Goal: Task Accomplishment & Management: Use online tool/utility

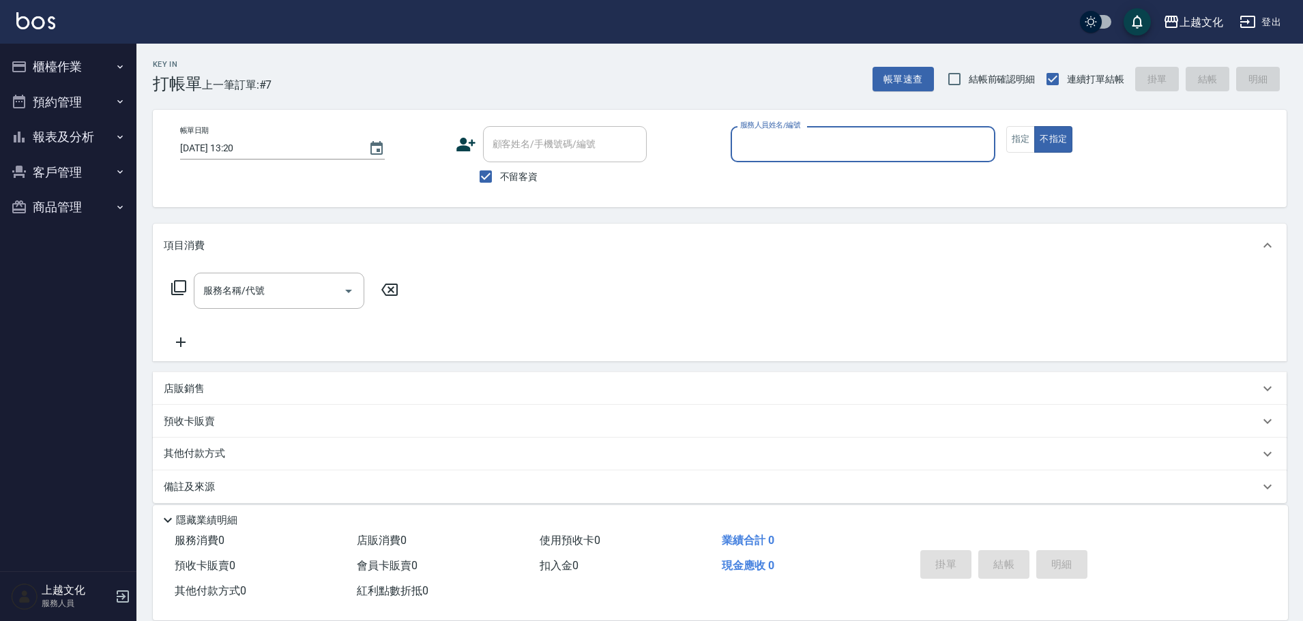
scroll to position [13, 0]
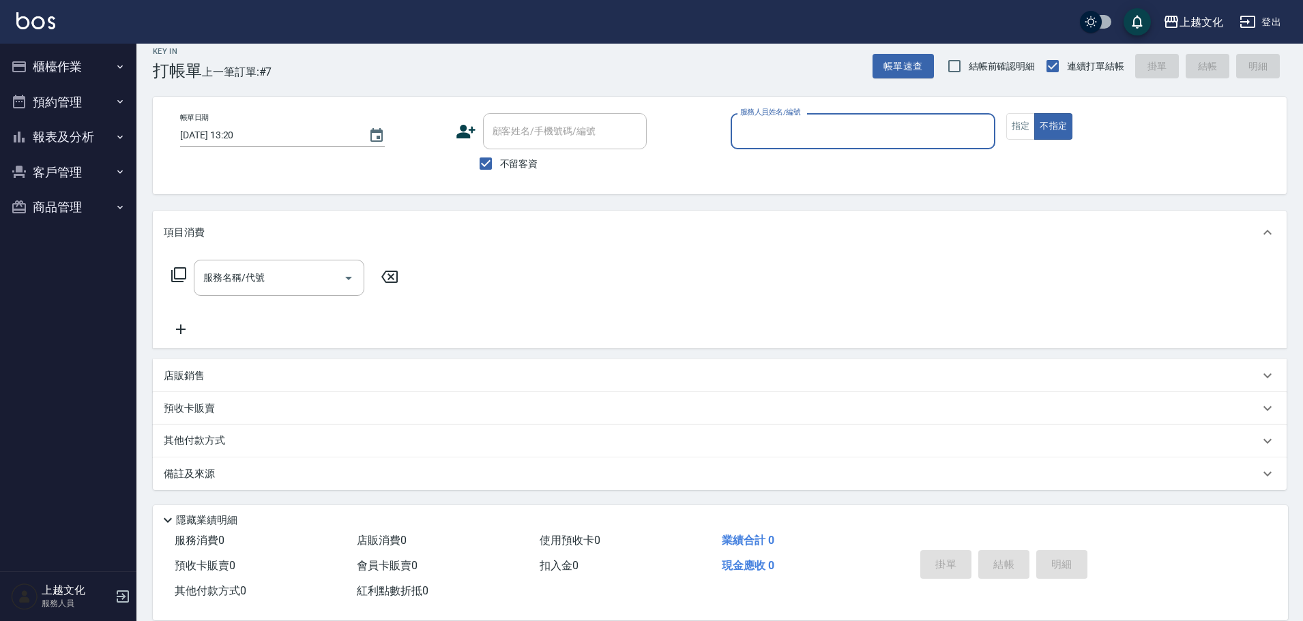
click at [784, 138] on input "服務人員姓名/編號" at bounding box center [863, 131] width 252 height 24
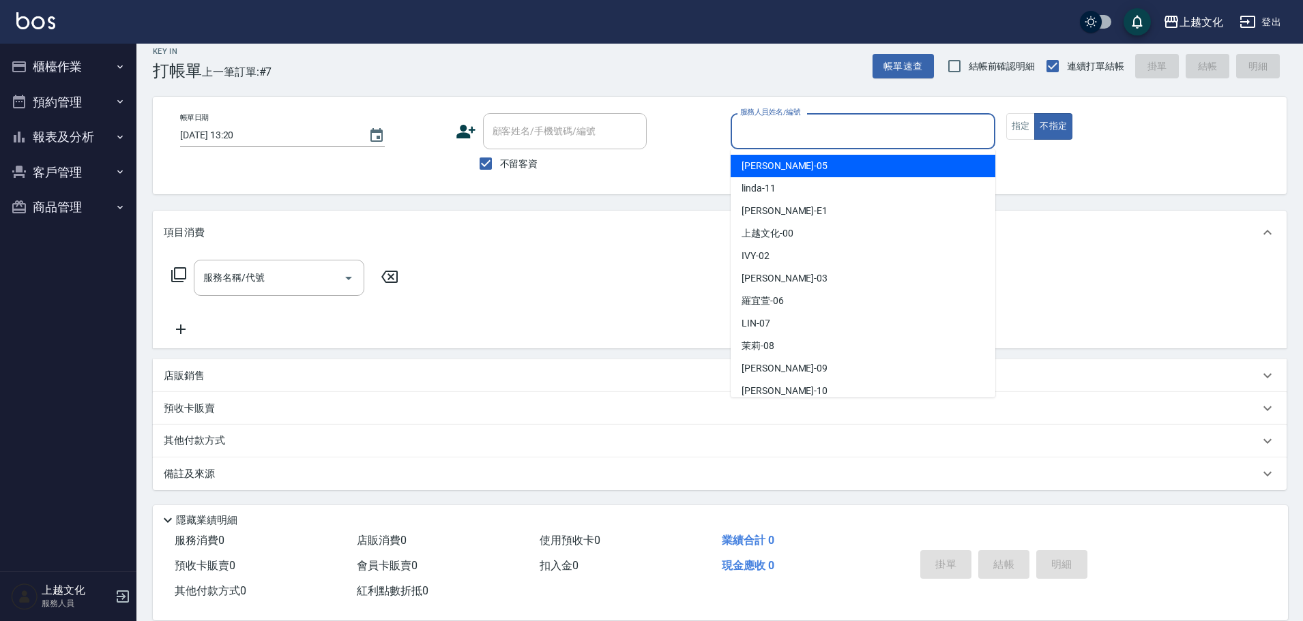
click at [827, 132] on input "服務人員姓名/編號" at bounding box center [863, 131] width 252 height 24
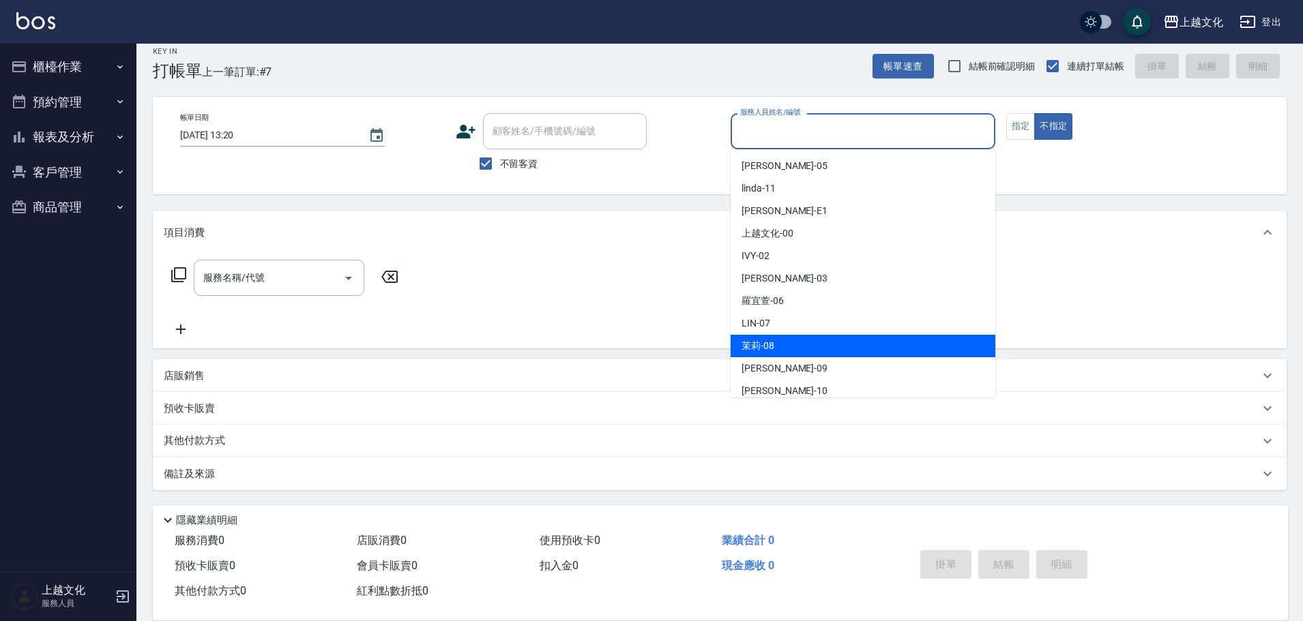
click at [799, 343] on div "茉莉 -08" at bounding box center [862, 346] width 265 height 23
type input "茉莉-08"
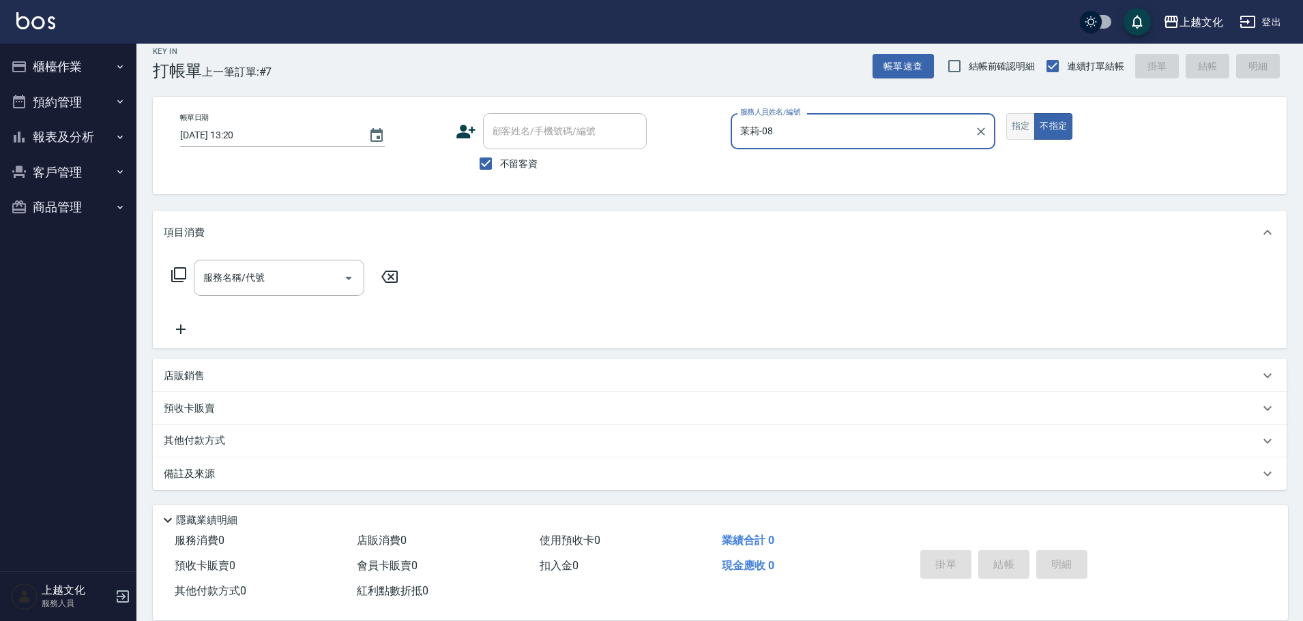
click at [1025, 127] on button "指定" at bounding box center [1020, 126] width 29 height 27
click at [266, 284] on input "服務名稱/代號" at bounding box center [269, 278] width 138 height 24
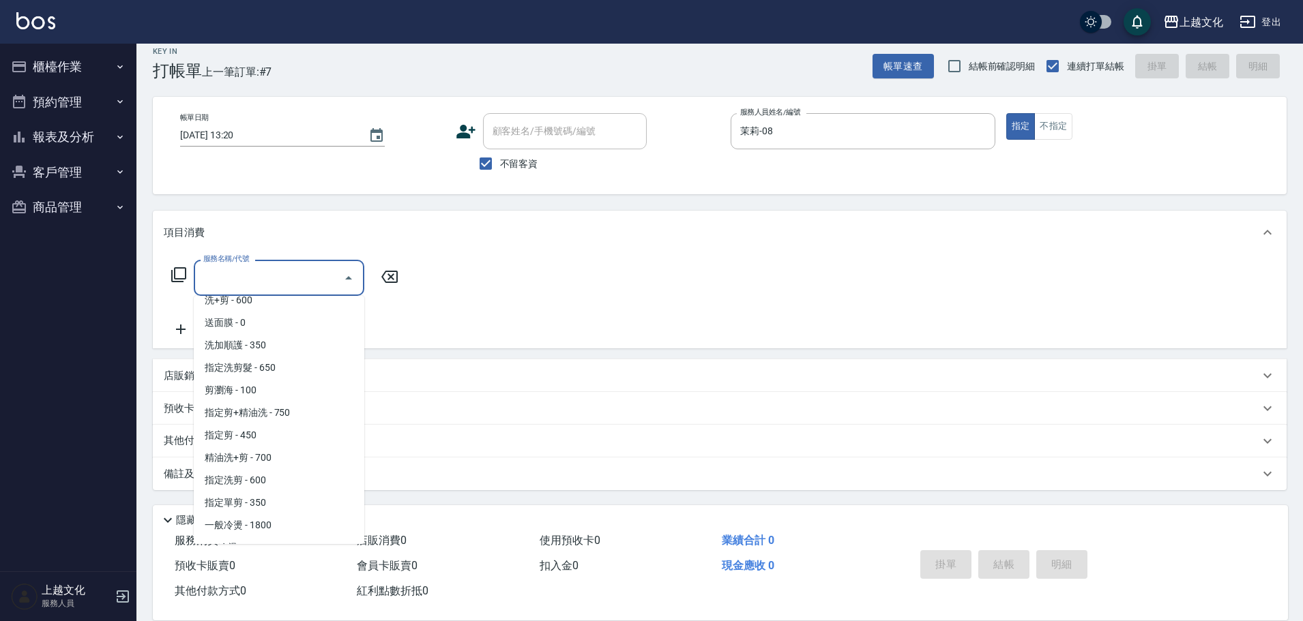
scroll to position [136, 0]
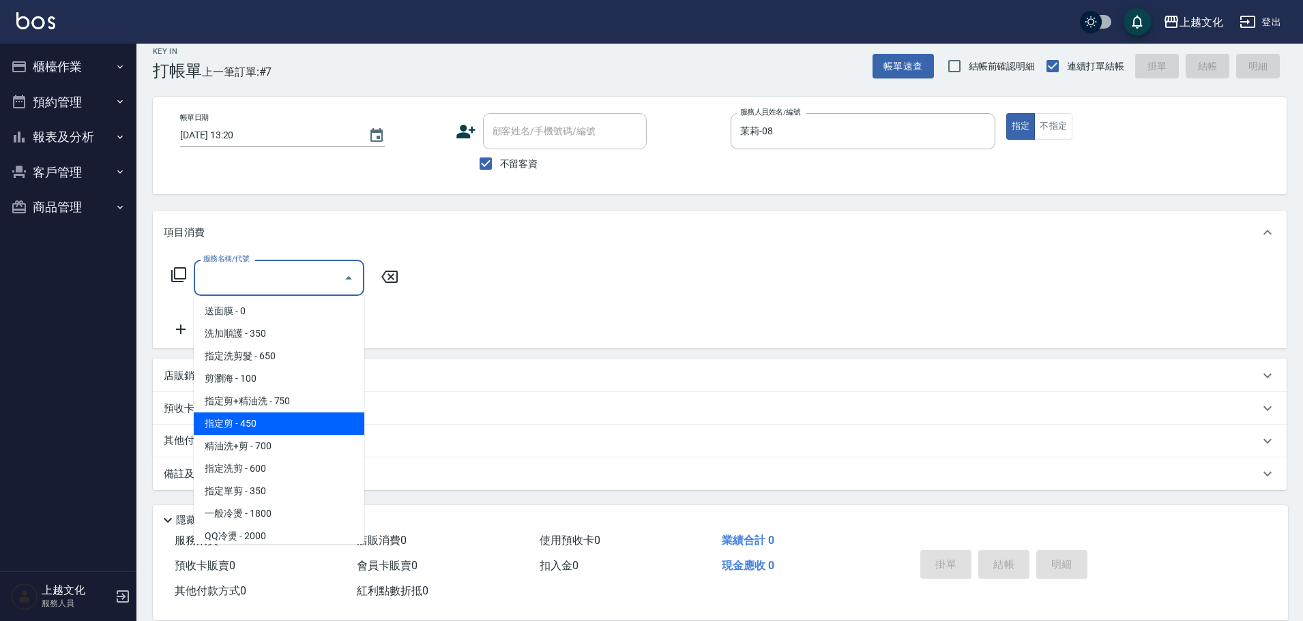
click at [263, 430] on span "指定剪 - 450" at bounding box center [279, 424] width 171 height 23
type input "指定剪(205)"
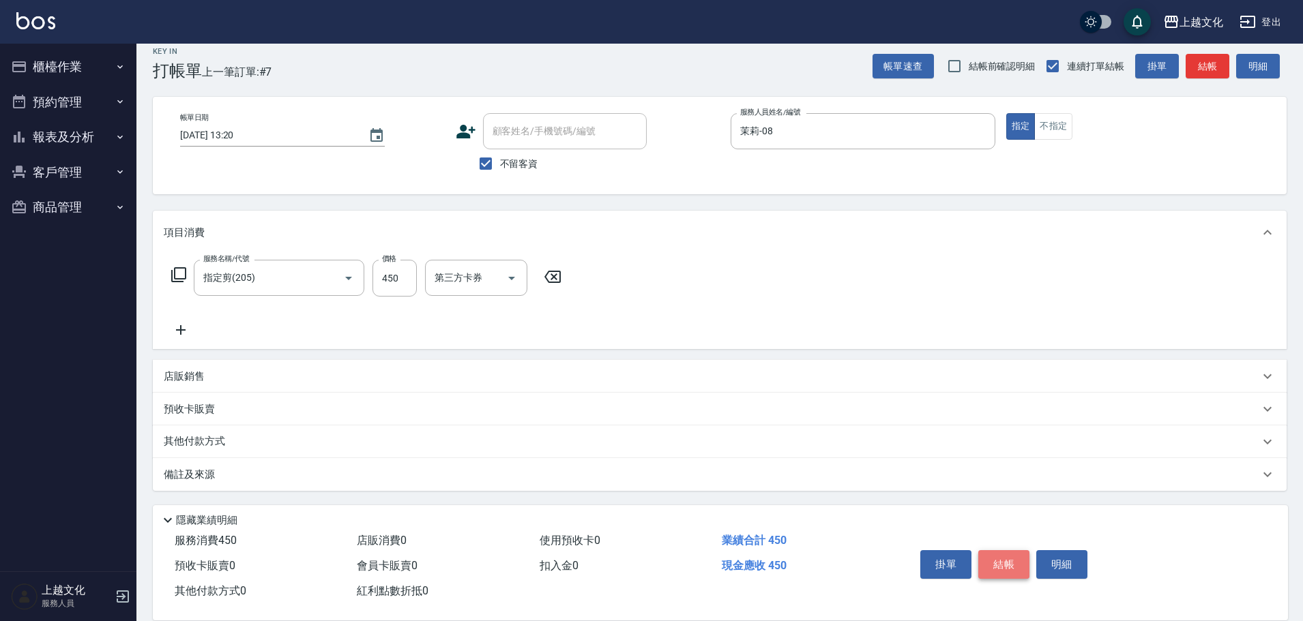
click at [984, 555] on button "結帳" at bounding box center [1003, 564] width 51 height 29
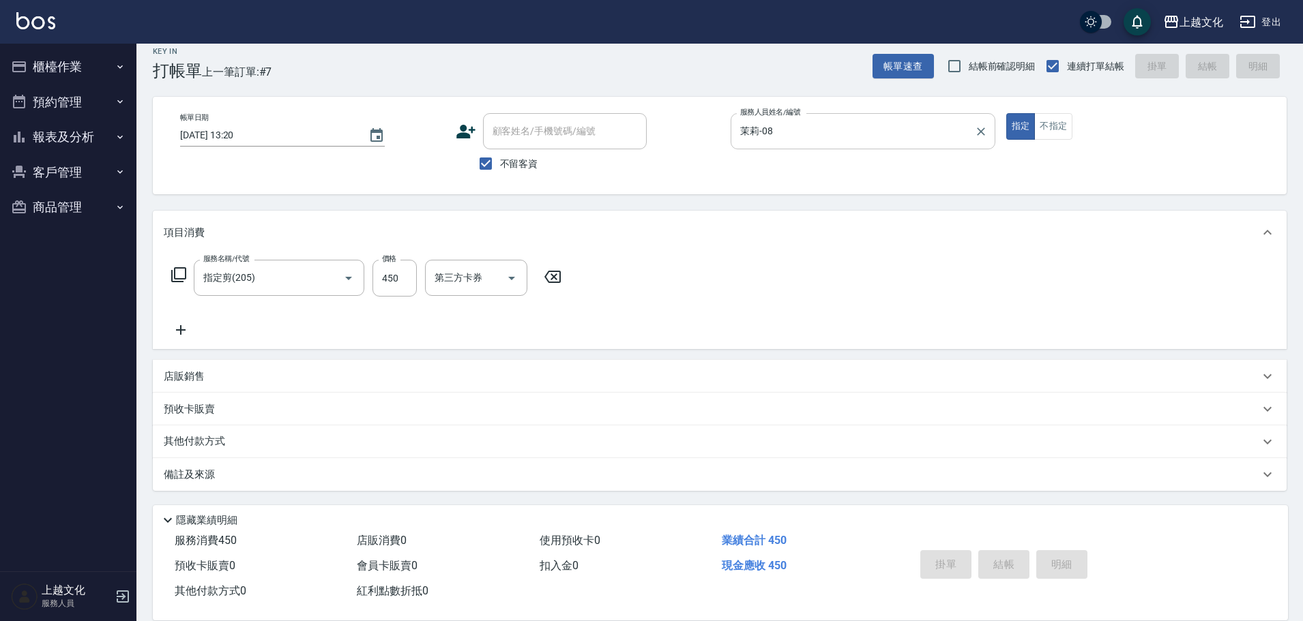
type input "[DATE] 14:56"
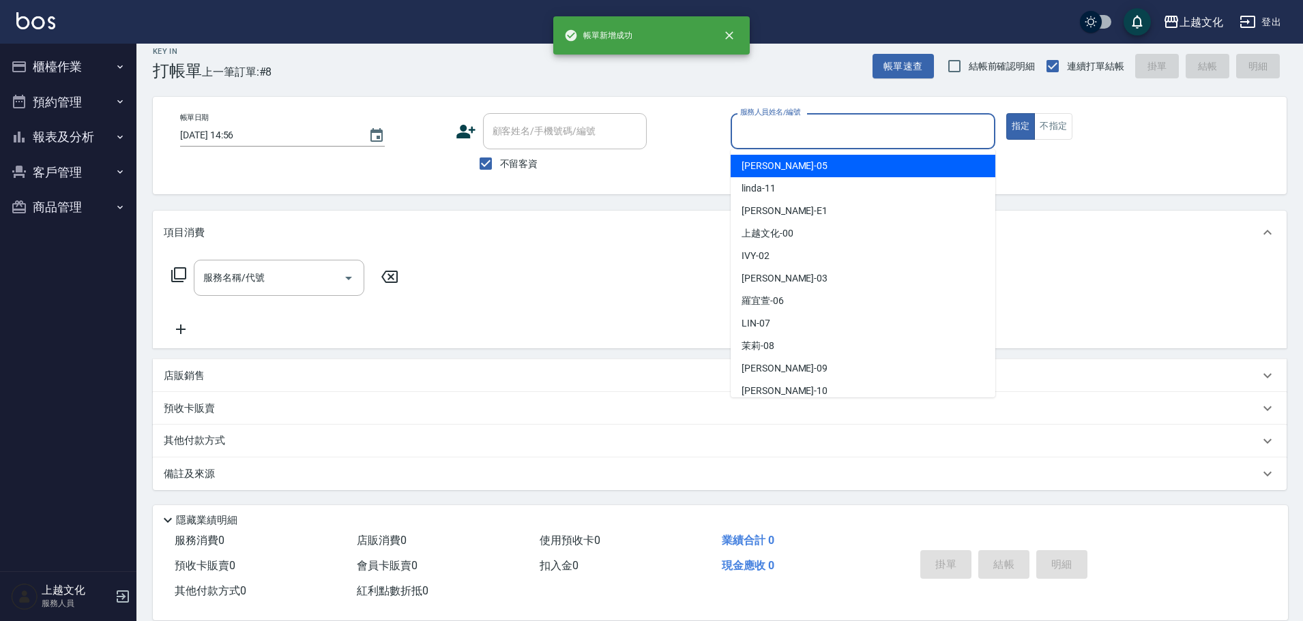
drag, startPoint x: 853, startPoint y: 128, endPoint x: 836, endPoint y: 198, distance: 72.3
click at [853, 129] on input "服務人員姓名/編號" at bounding box center [863, 131] width 252 height 24
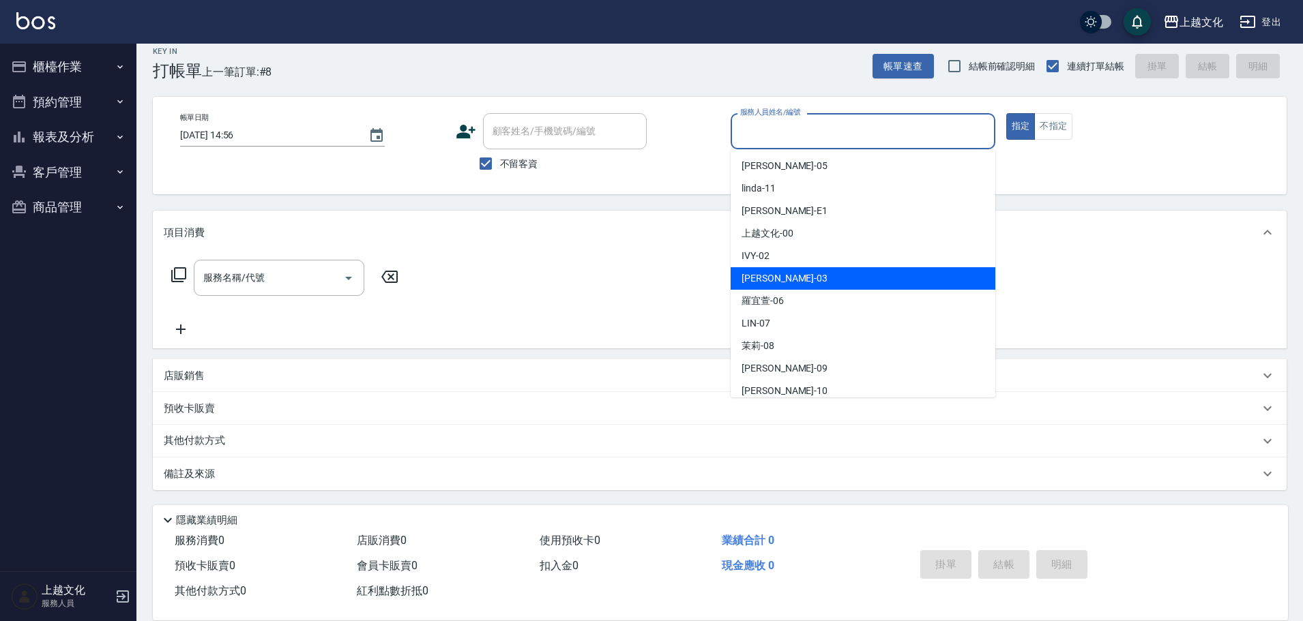
click at [836, 278] on div "[PERSON_NAME] -03" at bounding box center [862, 278] width 265 height 23
type input "[PERSON_NAME]-03"
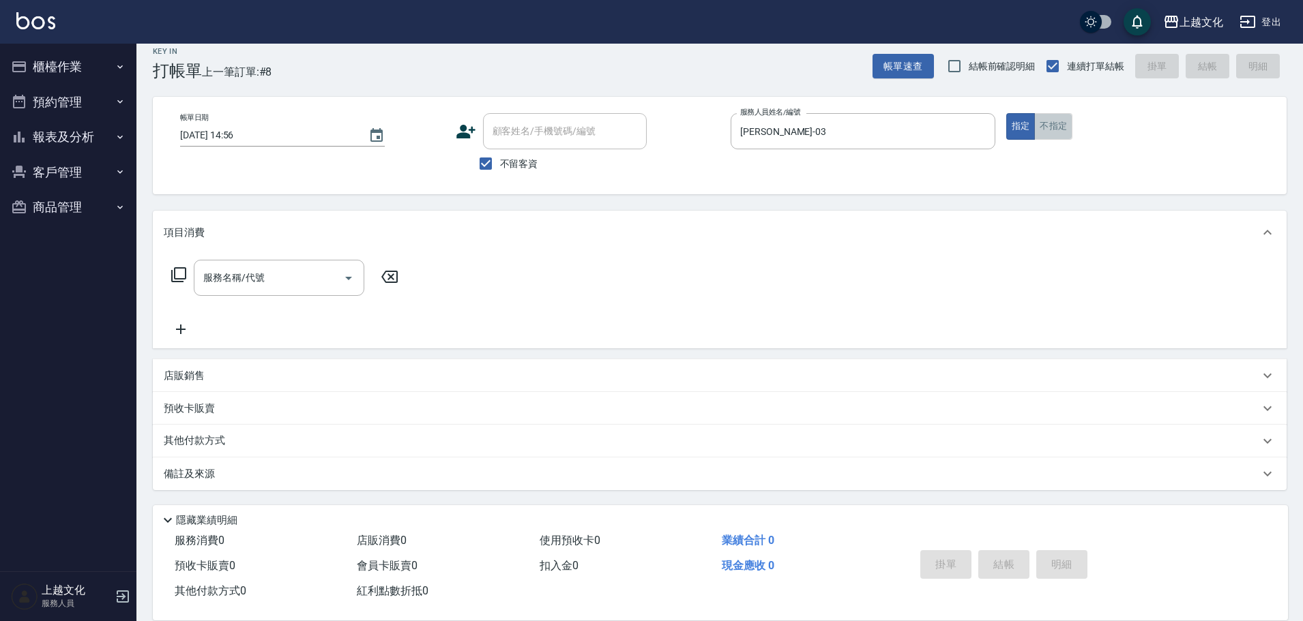
click at [1046, 133] on button "不指定" at bounding box center [1053, 126] width 38 height 27
drag, startPoint x: 1046, startPoint y: 133, endPoint x: 559, endPoint y: 181, distance: 490.1
click at [1046, 133] on button "不指定" at bounding box center [1053, 126] width 38 height 27
drag, startPoint x: 272, startPoint y: 278, endPoint x: 272, endPoint y: 293, distance: 15.0
click at [272, 280] on input "服務名稱/代號" at bounding box center [269, 278] width 138 height 24
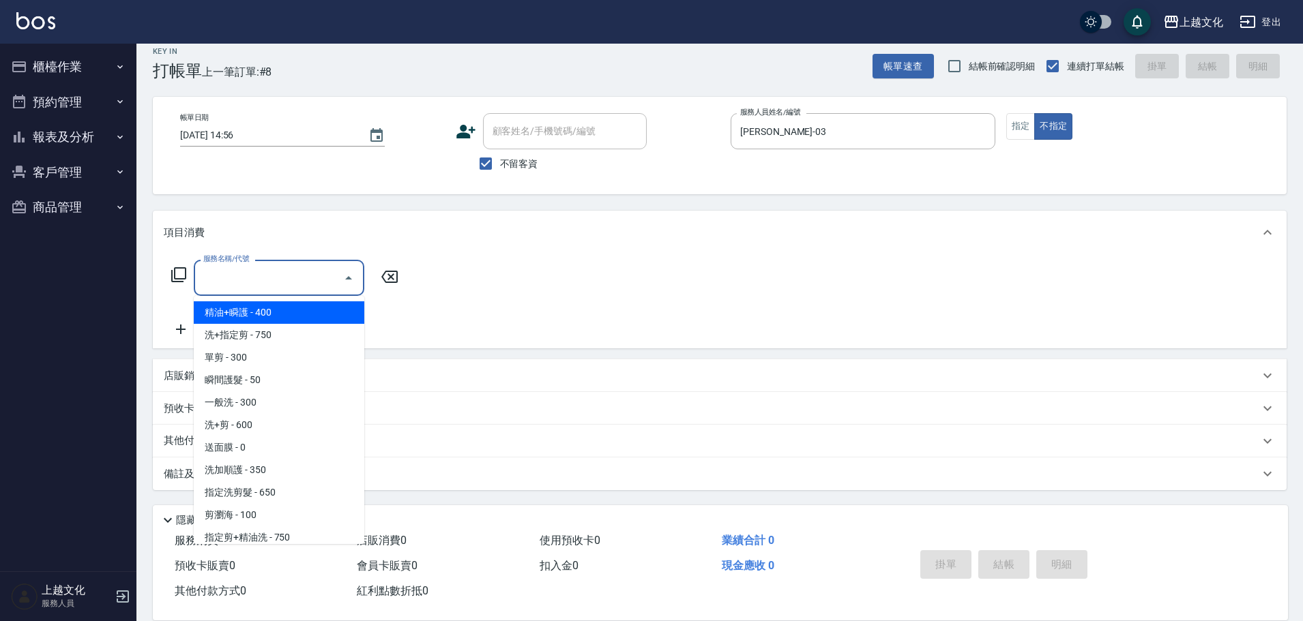
click at [272, 316] on span "精油+瞬護 - 400" at bounding box center [279, 312] width 171 height 23
type input "精油+瞬護(101)"
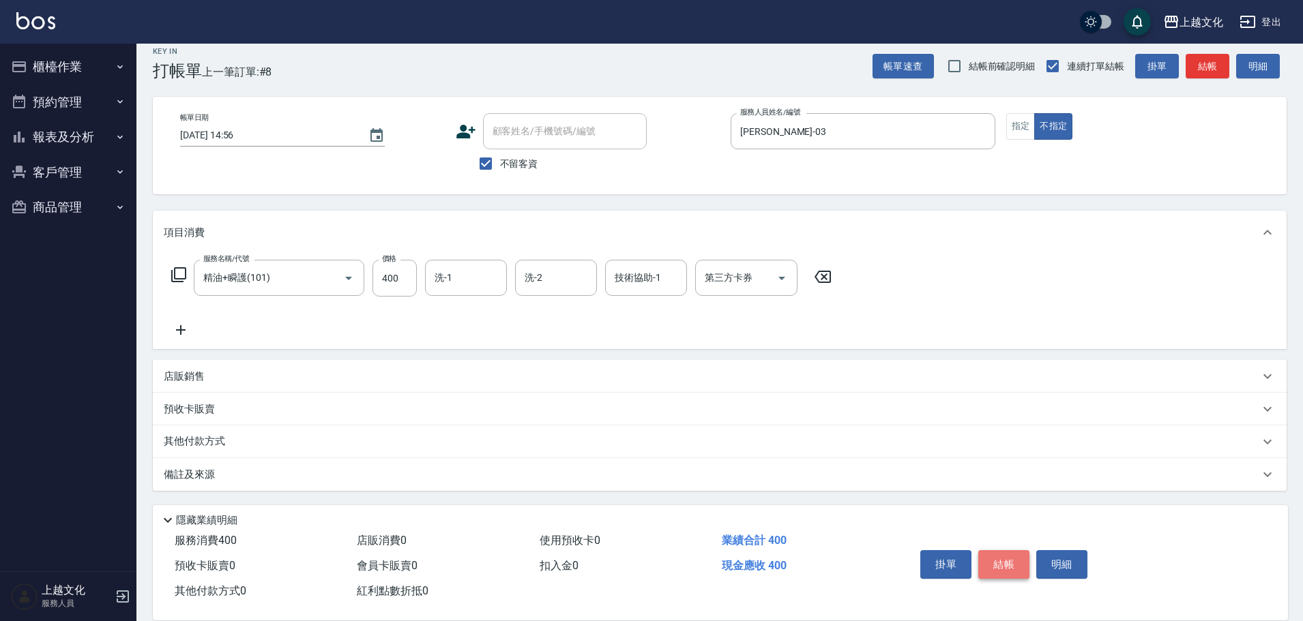
click at [990, 555] on button "結帳" at bounding box center [1003, 564] width 51 height 29
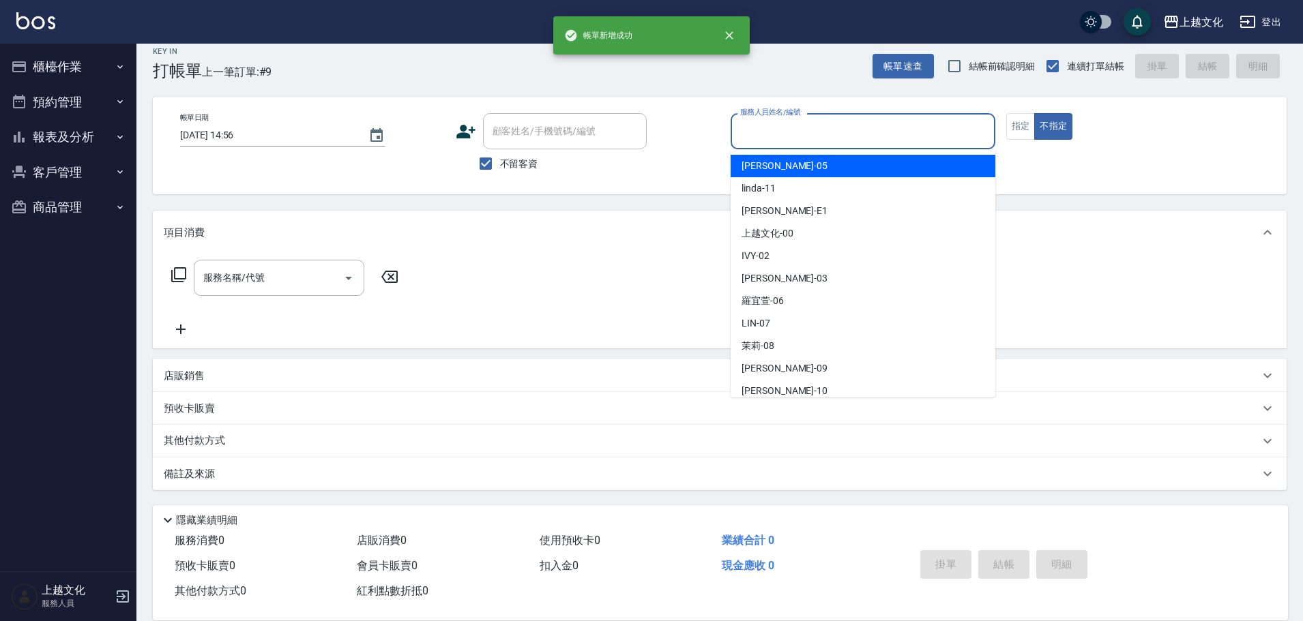
drag, startPoint x: 851, startPoint y: 135, endPoint x: 844, endPoint y: 143, distance: 10.2
click at [850, 134] on input "服務人員姓名/編號" at bounding box center [863, 131] width 252 height 24
drag, startPoint x: 813, startPoint y: 138, endPoint x: 799, endPoint y: 233, distance: 95.9
click at [815, 138] on input "服務人員姓名/編號" at bounding box center [863, 131] width 252 height 24
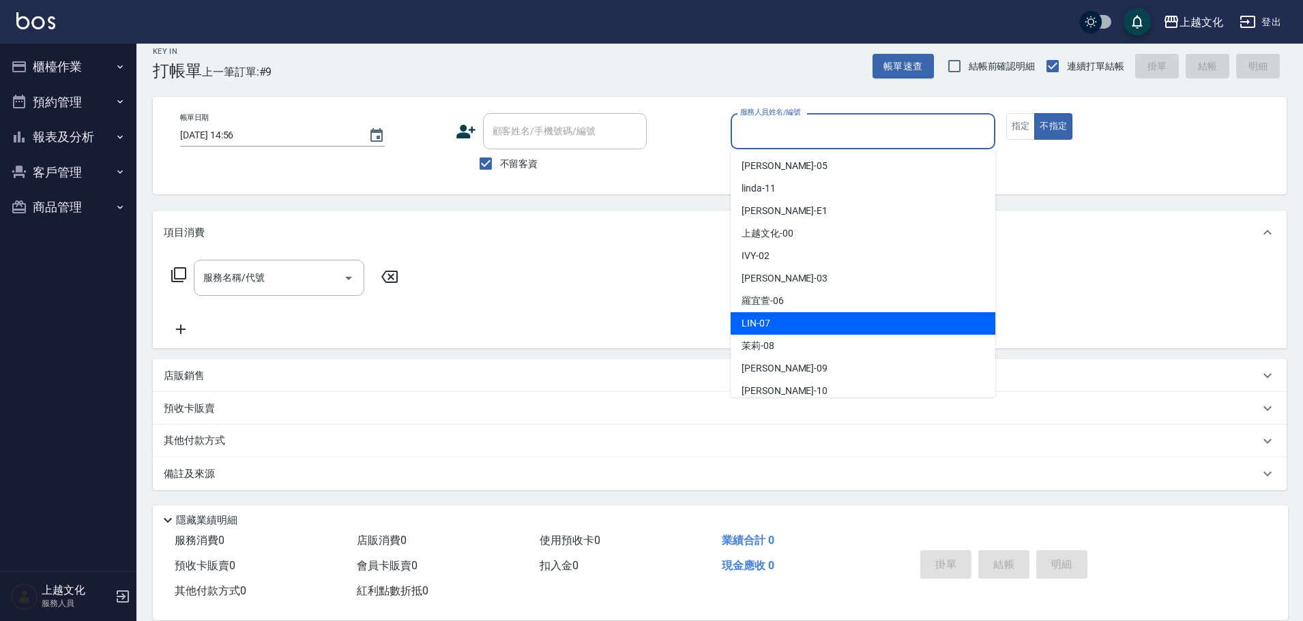
drag, startPoint x: 796, startPoint y: 322, endPoint x: 858, endPoint y: 278, distance: 76.3
click at [799, 321] on div "LIN -07" at bounding box center [862, 323] width 265 height 23
type input "LIN-07"
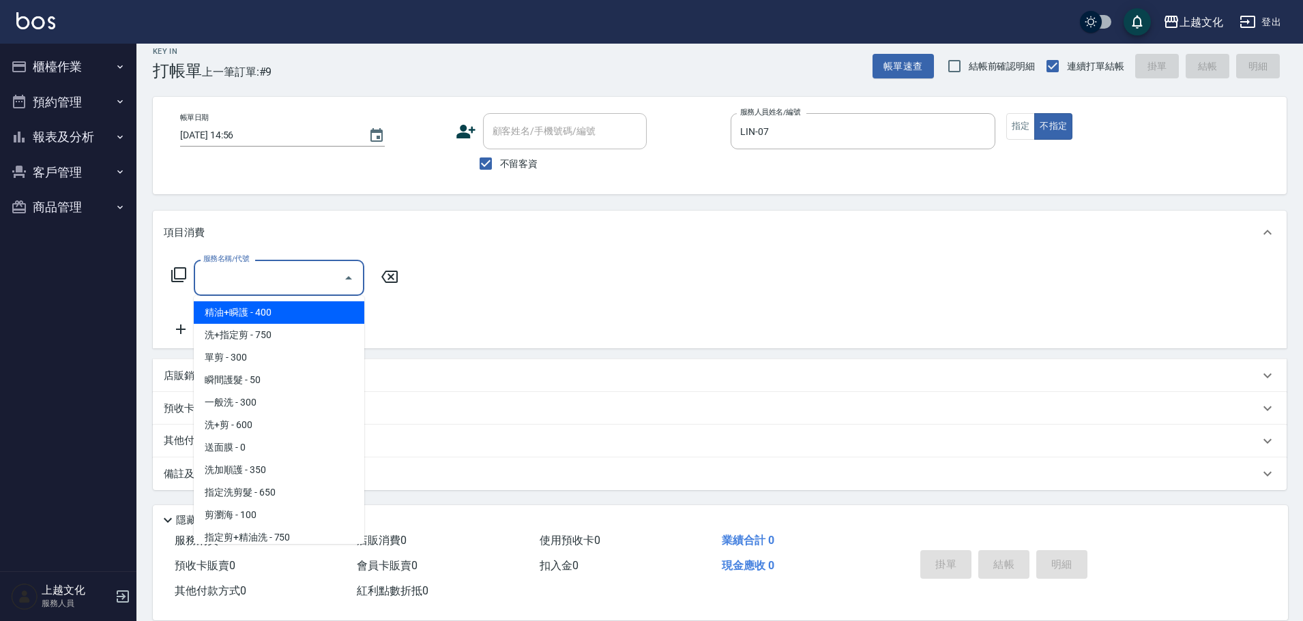
drag, startPoint x: 257, startPoint y: 286, endPoint x: 265, endPoint y: 284, distance: 8.0
click at [258, 286] on input "服務名稱/代號" at bounding box center [269, 278] width 138 height 24
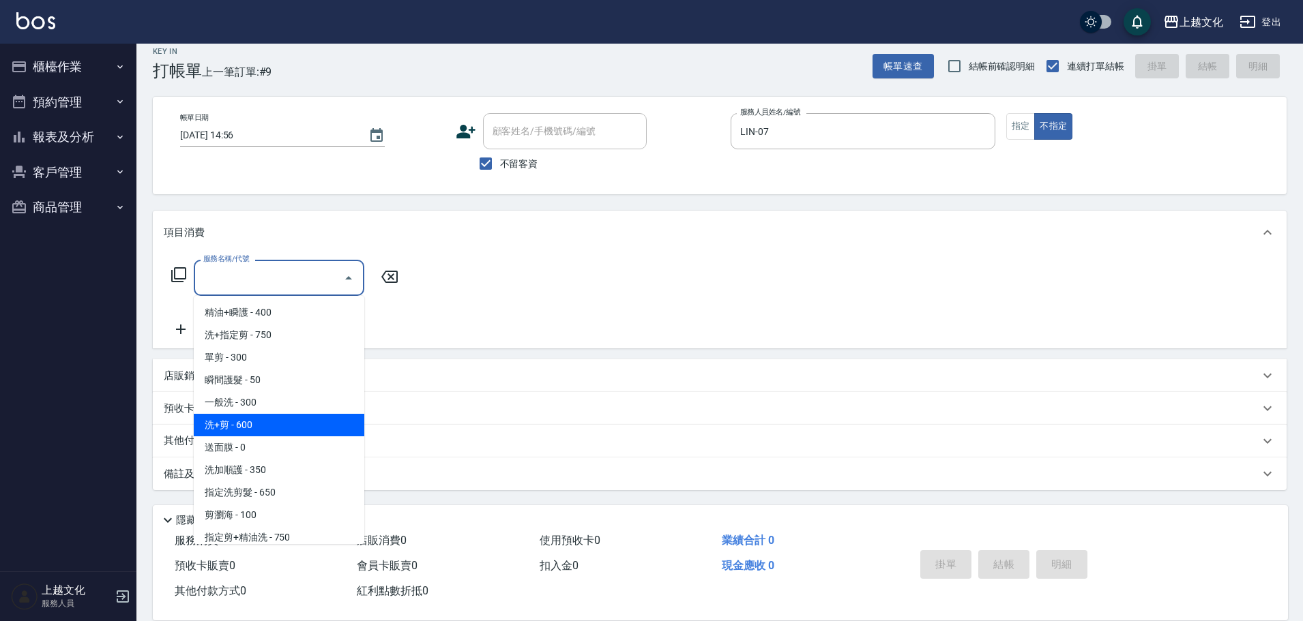
click at [274, 431] on span "洗+剪 - 600" at bounding box center [279, 425] width 171 height 23
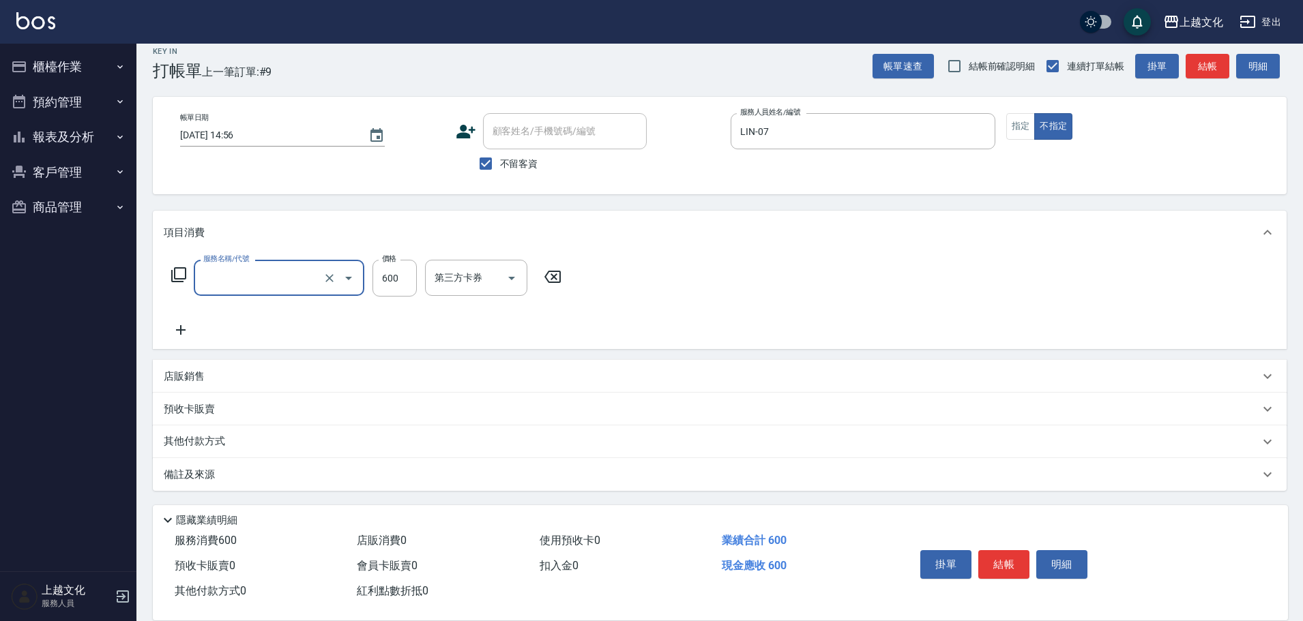
type input "洗+剪(108)"
click at [998, 550] on button "結帳" at bounding box center [1003, 564] width 51 height 29
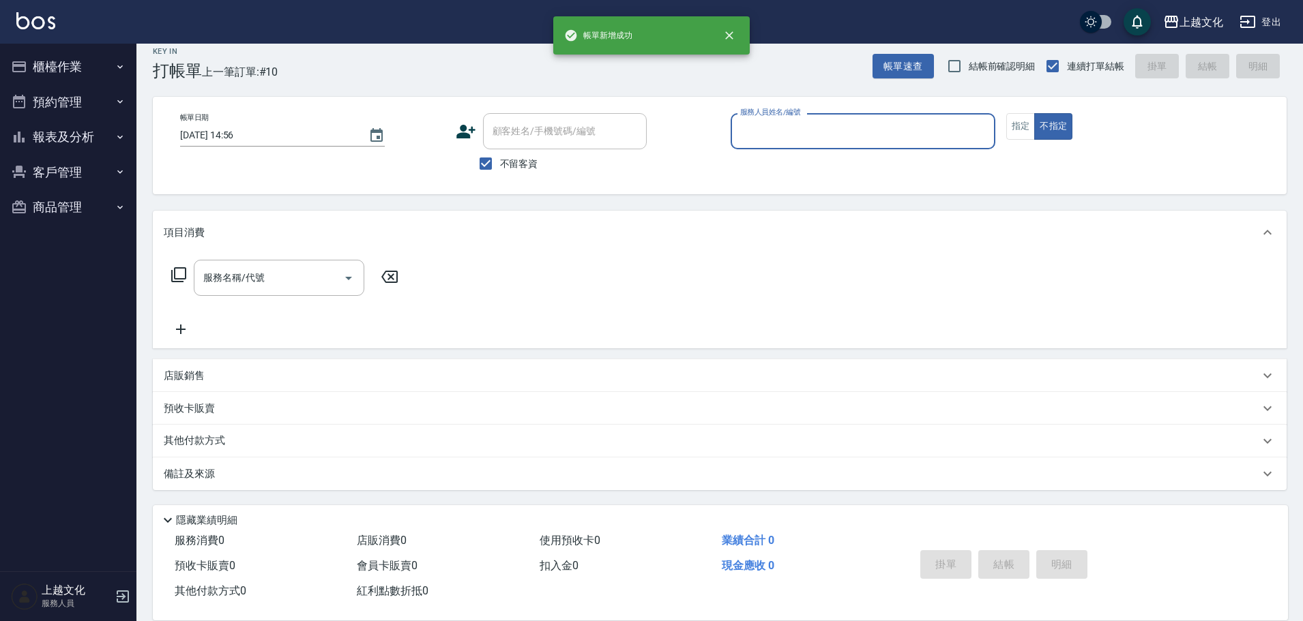
click at [857, 120] on input "服務人員姓名/編號" at bounding box center [863, 131] width 252 height 24
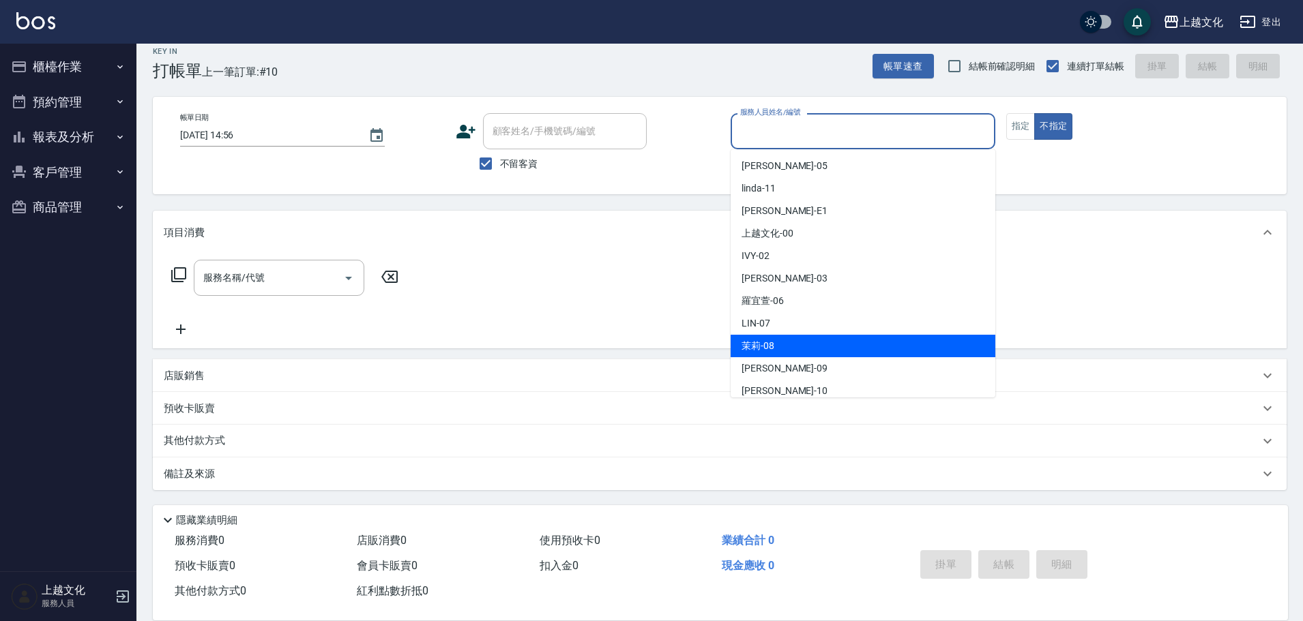
click at [793, 337] on div "茉莉 -08" at bounding box center [862, 346] width 265 height 23
type input "茉莉-08"
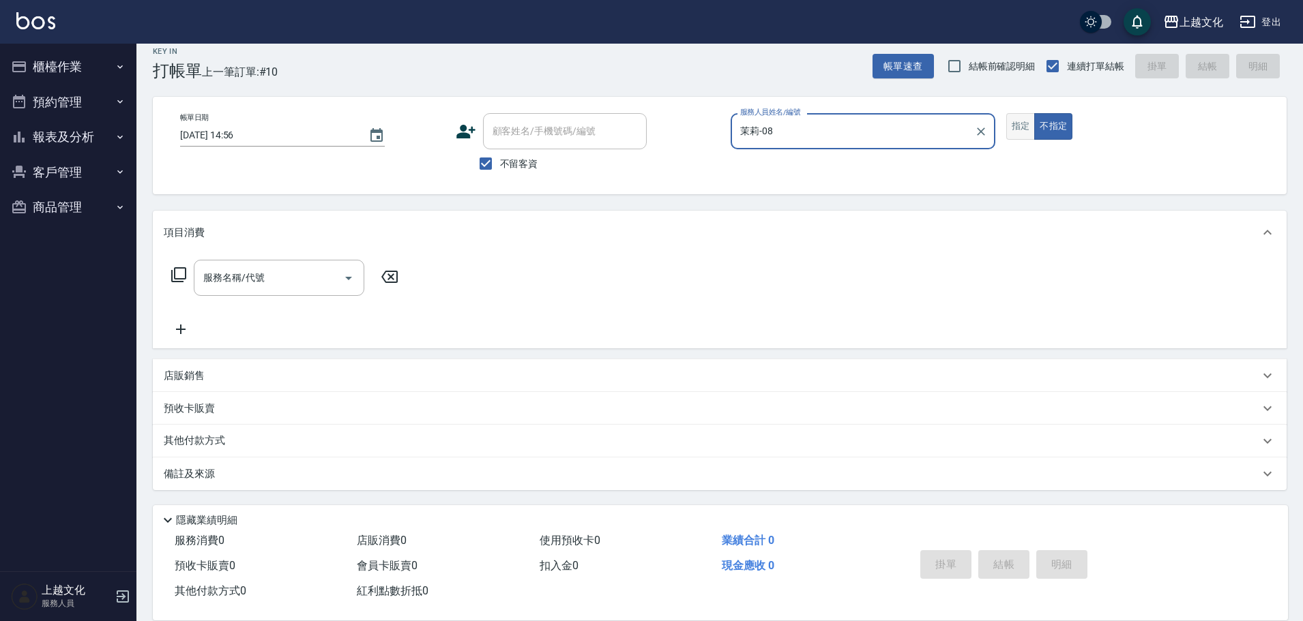
click at [1017, 121] on button "指定" at bounding box center [1020, 126] width 29 height 27
click at [182, 270] on icon at bounding box center [179, 275] width 16 height 16
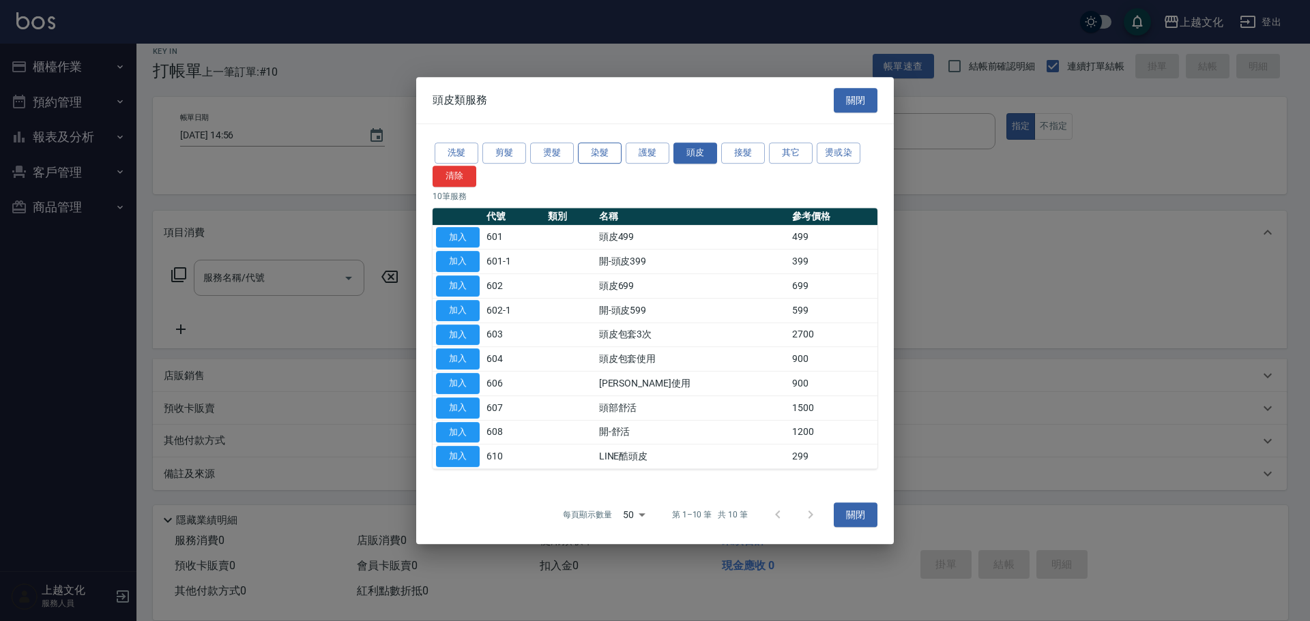
click at [600, 152] on button "染髮" at bounding box center [600, 153] width 44 height 21
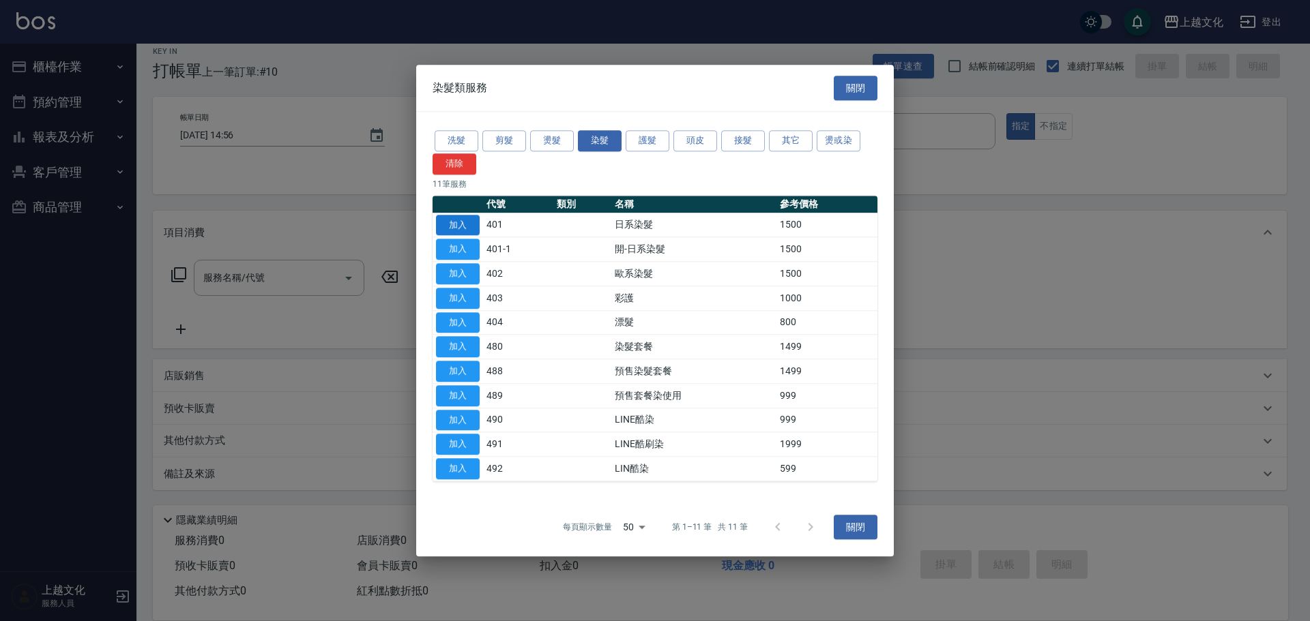
click at [454, 222] on button "加入" at bounding box center [458, 225] width 44 height 21
type input "日系染髮(401)"
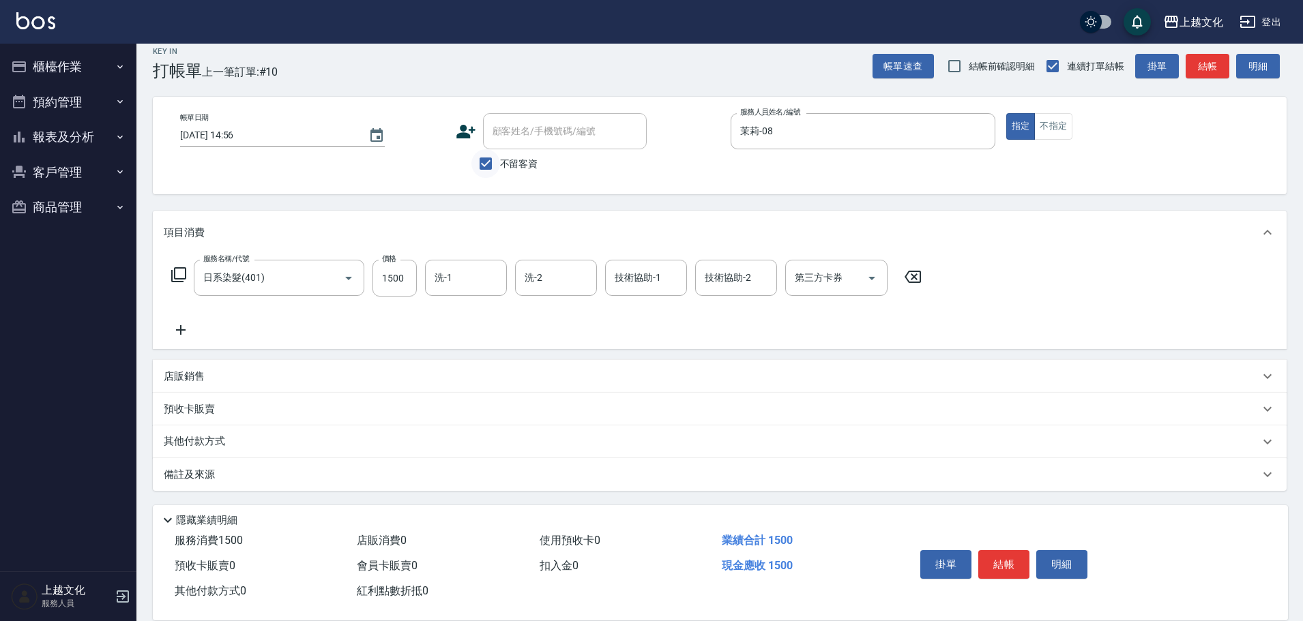
click at [483, 168] on input "不留客資" at bounding box center [485, 163] width 29 height 29
click at [487, 164] on input "不留客資" at bounding box center [485, 163] width 29 height 29
checkbox input "false"
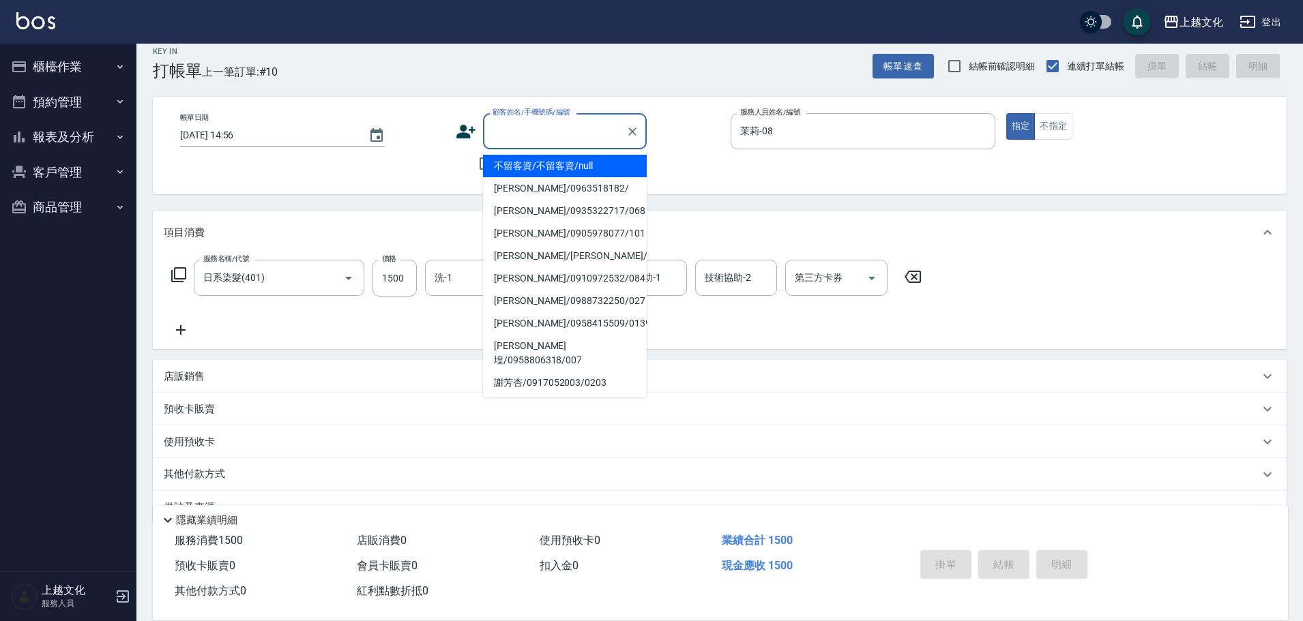
click at [519, 134] on input "顧客姓名/手機號碼/編號" at bounding box center [554, 131] width 131 height 24
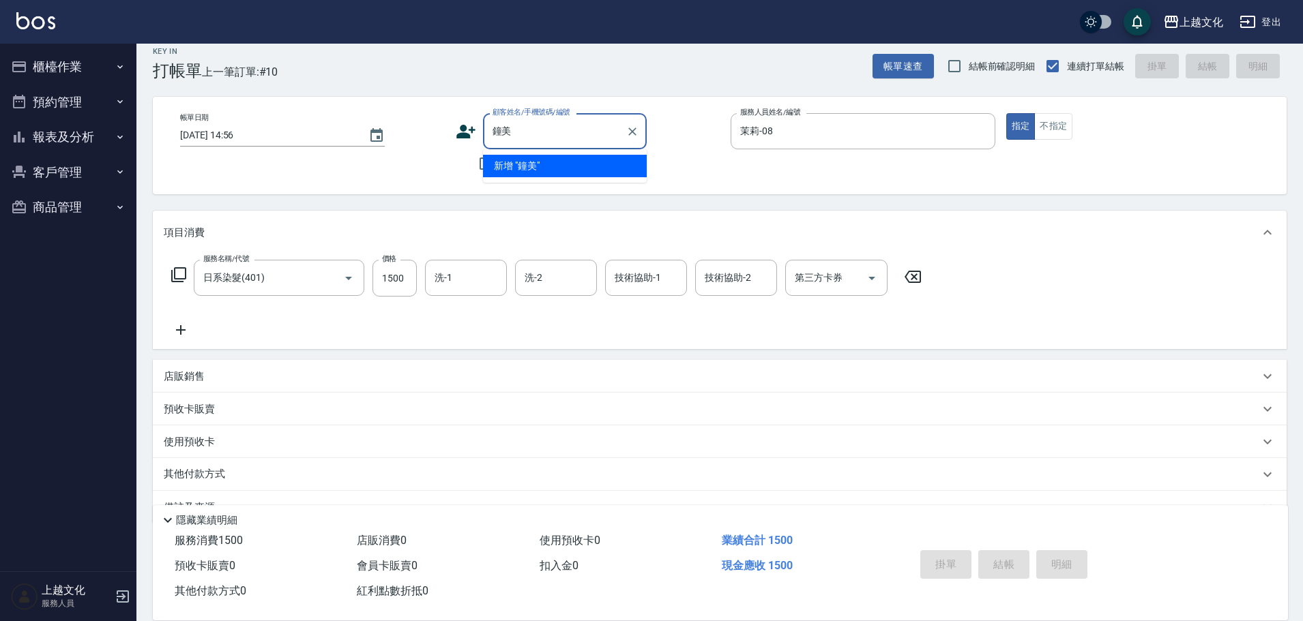
type input "鐘"
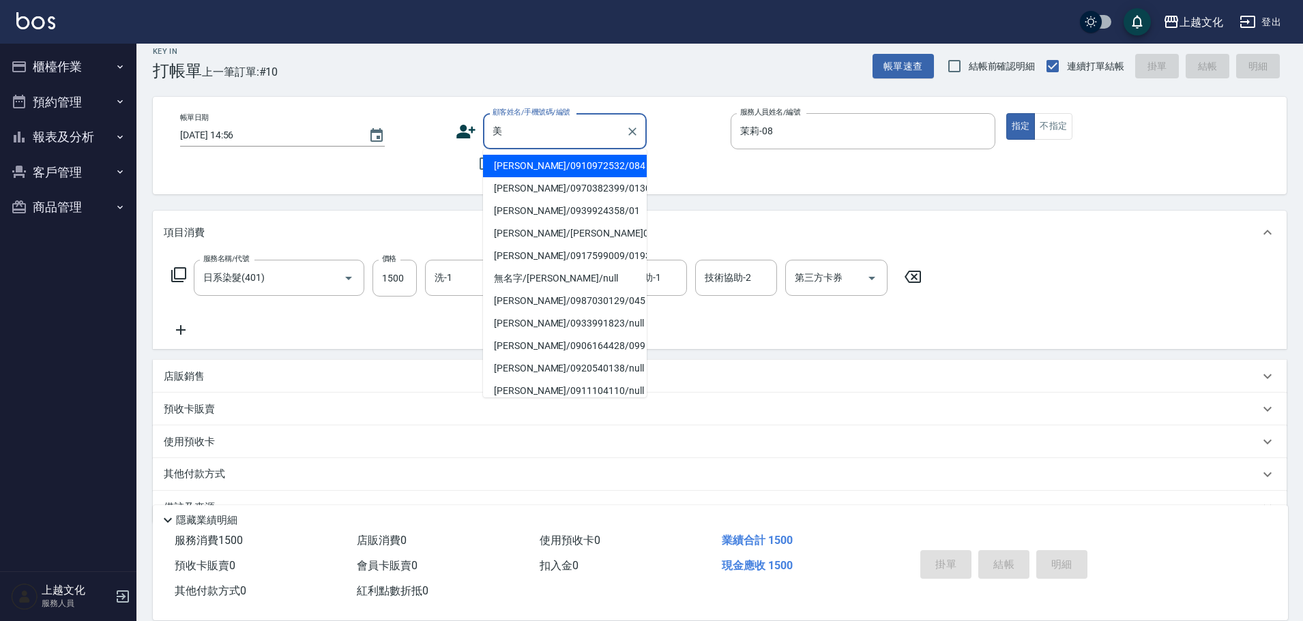
click at [545, 241] on li "[PERSON_NAME]/[PERSON_NAME]0955907856/00046" at bounding box center [565, 233] width 164 height 23
type input "[PERSON_NAME]/[PERSON_NAME]0955907856/00046"
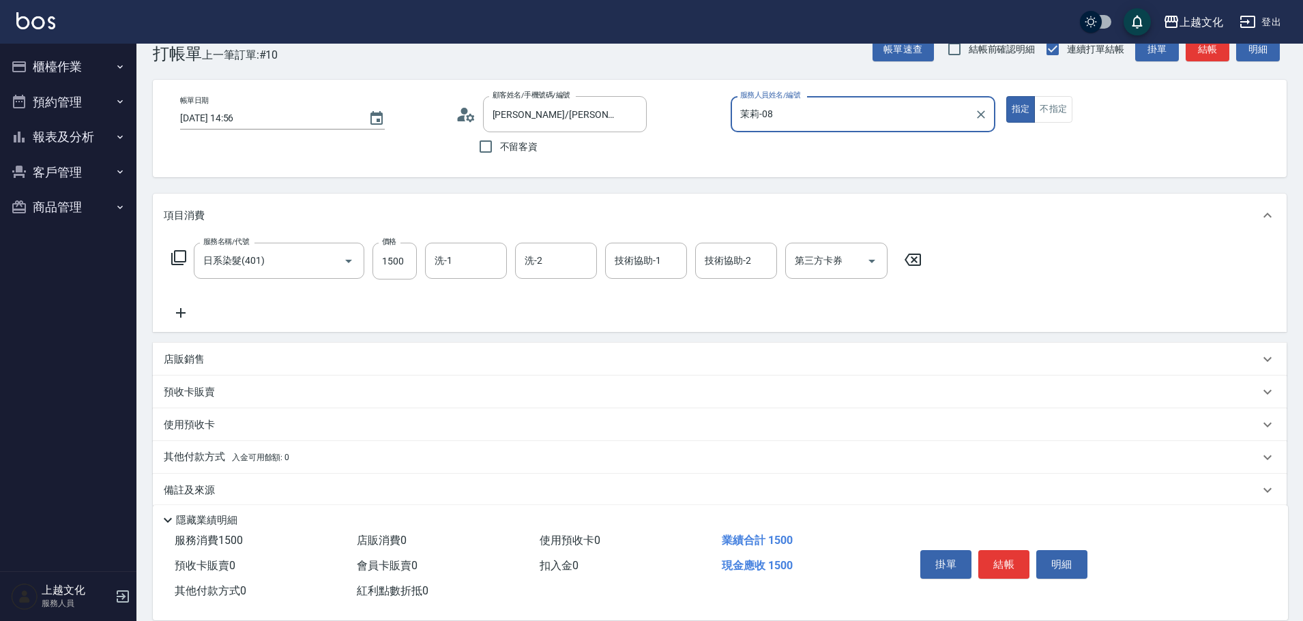
scroll to position [46, 0]
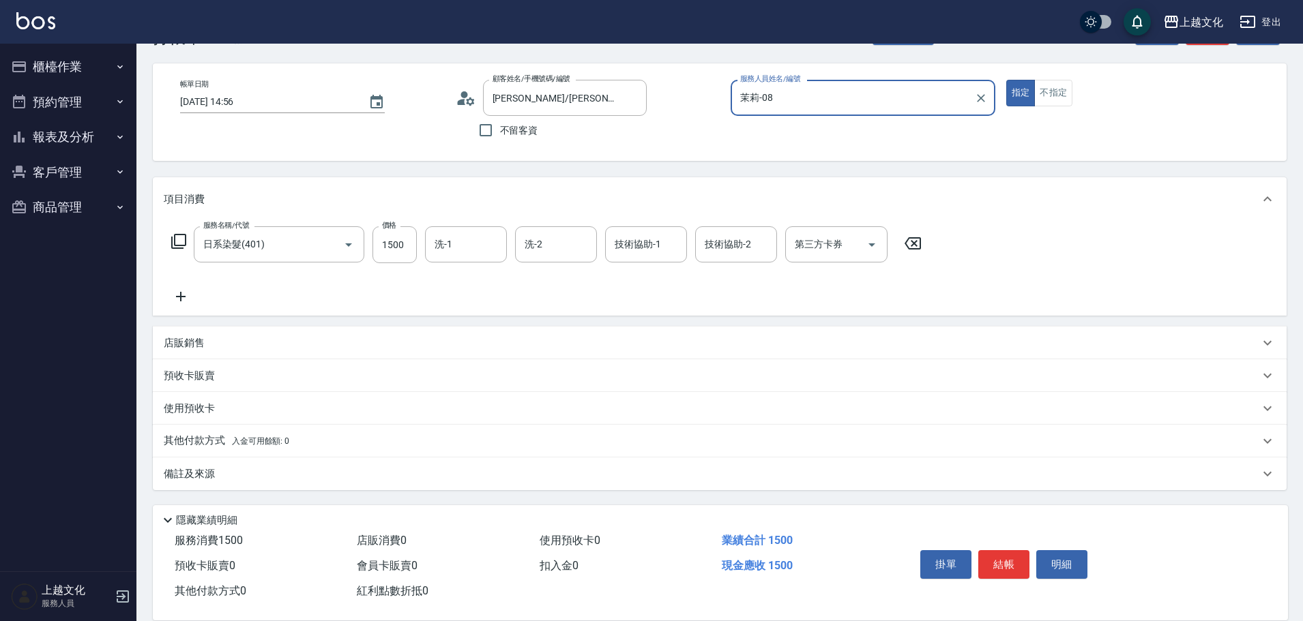
click at [207, 433] on div "其他付款方式 入金可用餘額: 0" at bounding box center [720, 441] width 1134 height 33
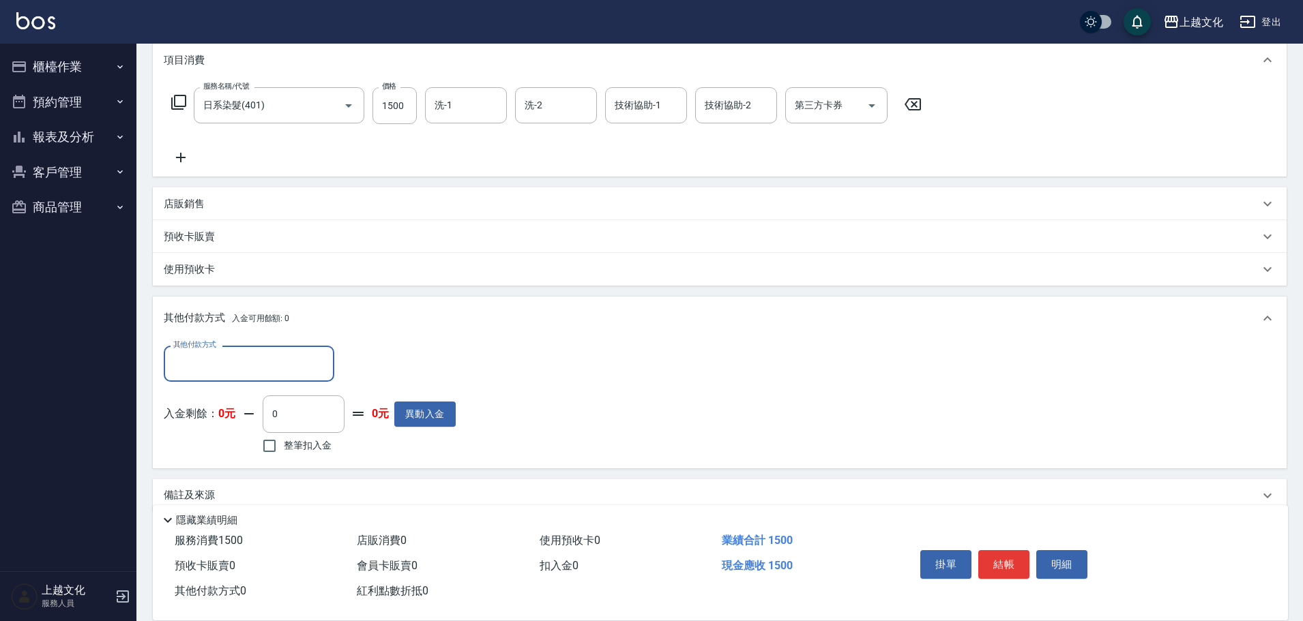
scroll to position [203, 0]
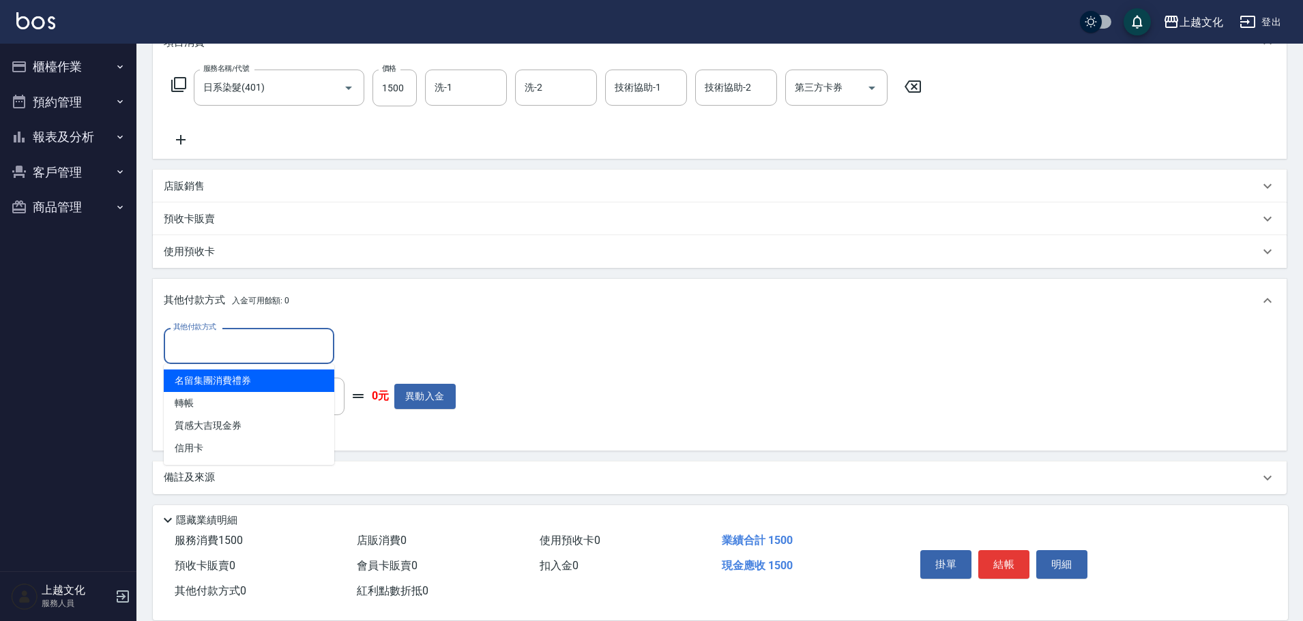
click at [213, 350] on input "其他付款方式" at bounding box center [249, 346] width 158 height 24
click at [211, 356] on input "其他付款方式" at bounding box center [249, 346] width 158 height 24
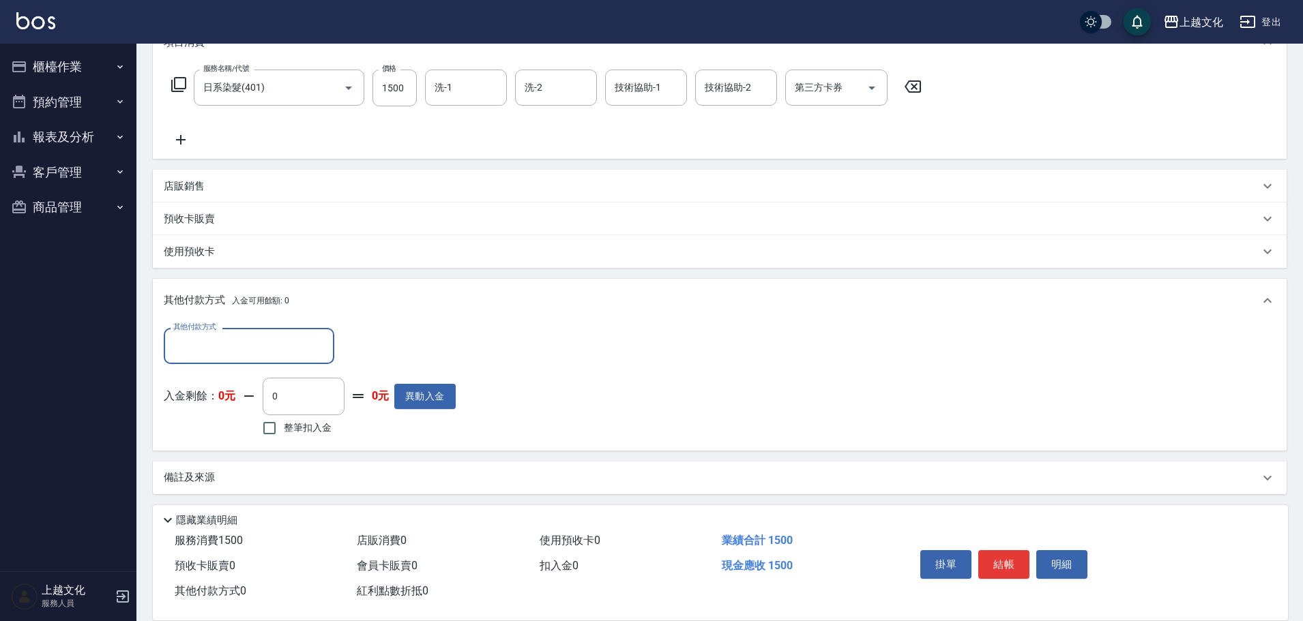
click at [195, 351] on input "其他付款方式" at bounding box center [249, 346] width 158 height 24
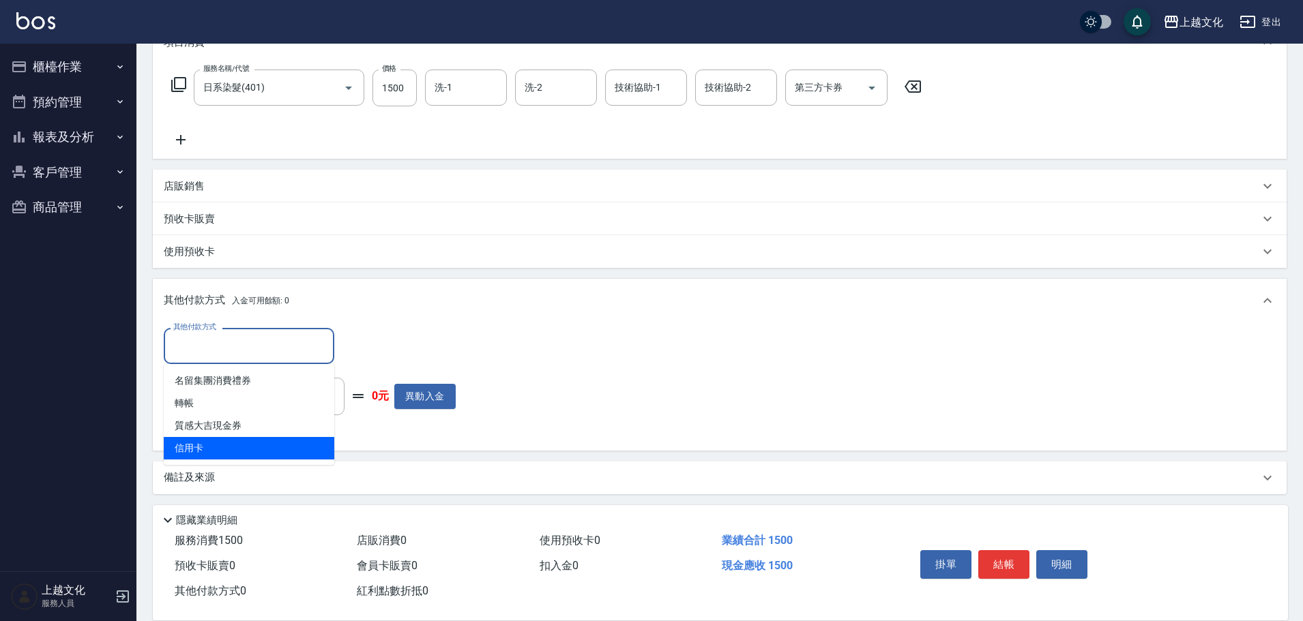
drag, startPoint x: 191, startPoint y: 454, endPoint x: 220, endPoint y: 433, distance: 35.8
click at [193, 449] on span "信用卡" at bounding box center [249, 448] width 171 height 23
type input "信用卡"
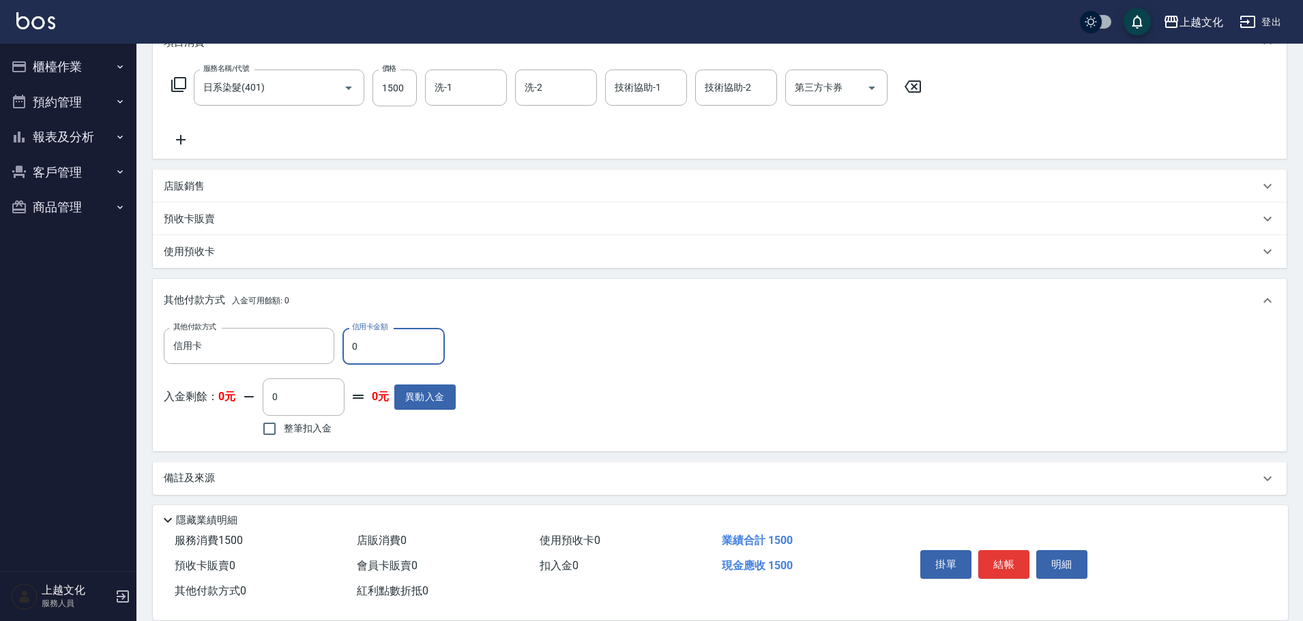
click at [345, 352] on input "0" at bounding box center [393, 346] width 102 height 37
type input "1500"
click at [989, 563] on button "結帳" at bounding box center [1003, 564] width 51 height 29
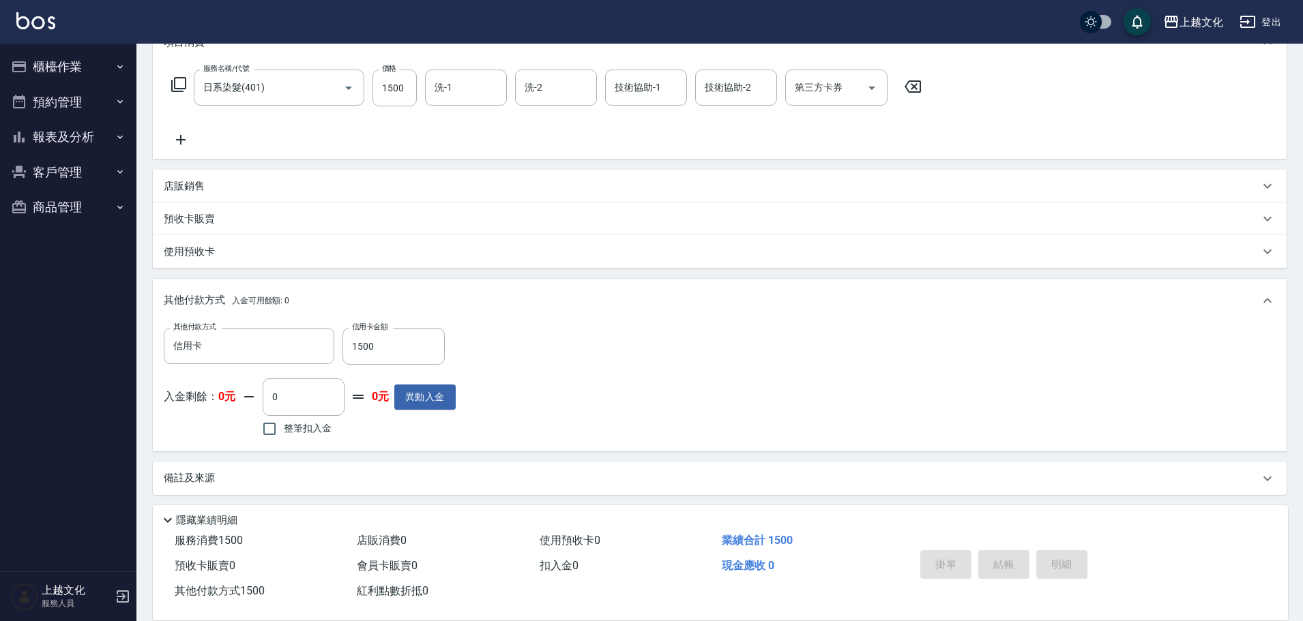
type input "[DATE] 14:57"
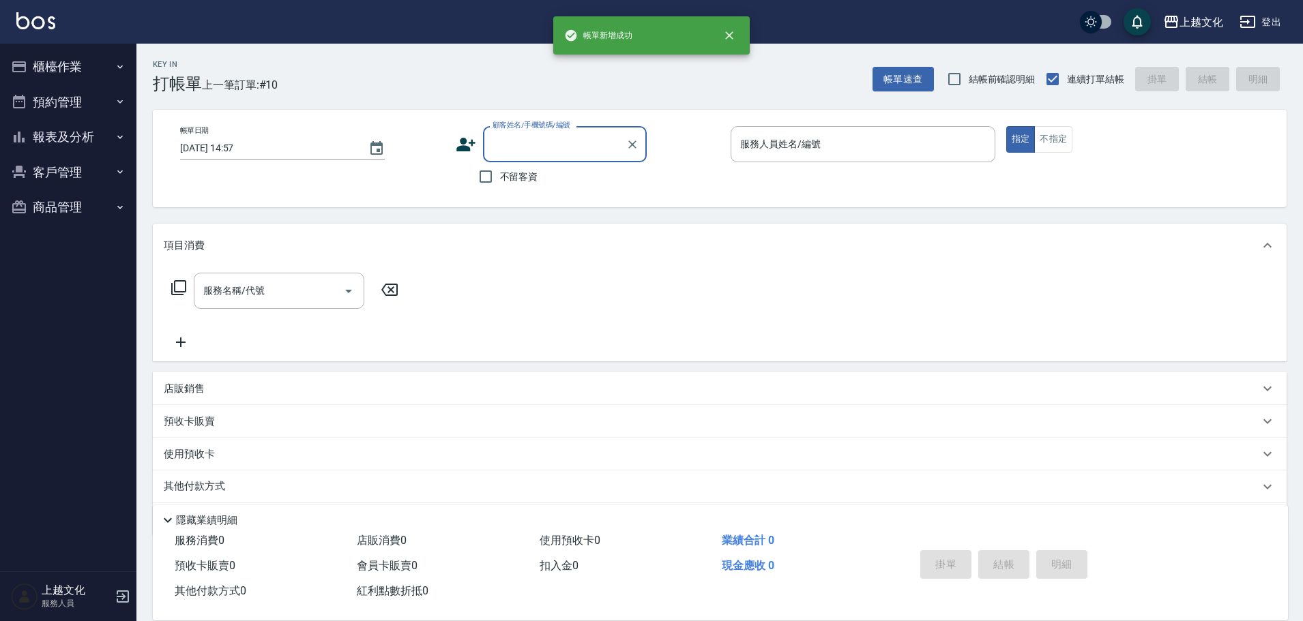
scroll to position [0, 0]
click at [57, 132] on button "報表及分析" at bounding box center [67, 136] width 125 height 35
drag, startPoint x: 57, startPoint y: 132, endPoint x: 53, endPoint y: 148, distance: 17.1
click at [57, 132] on button "報表及分析" at bounding box center [67, 136] width 125 height 35
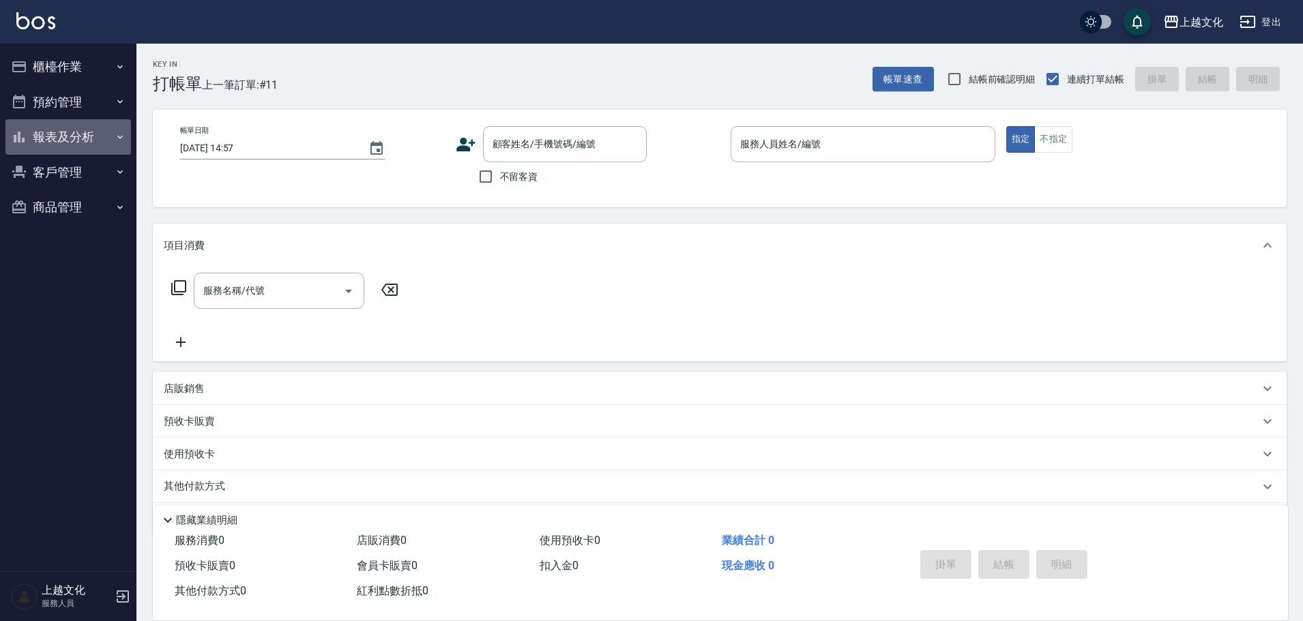
click at [59, 140] on button "報表及分析" at bounding box center [67, 136] width 125 height 35
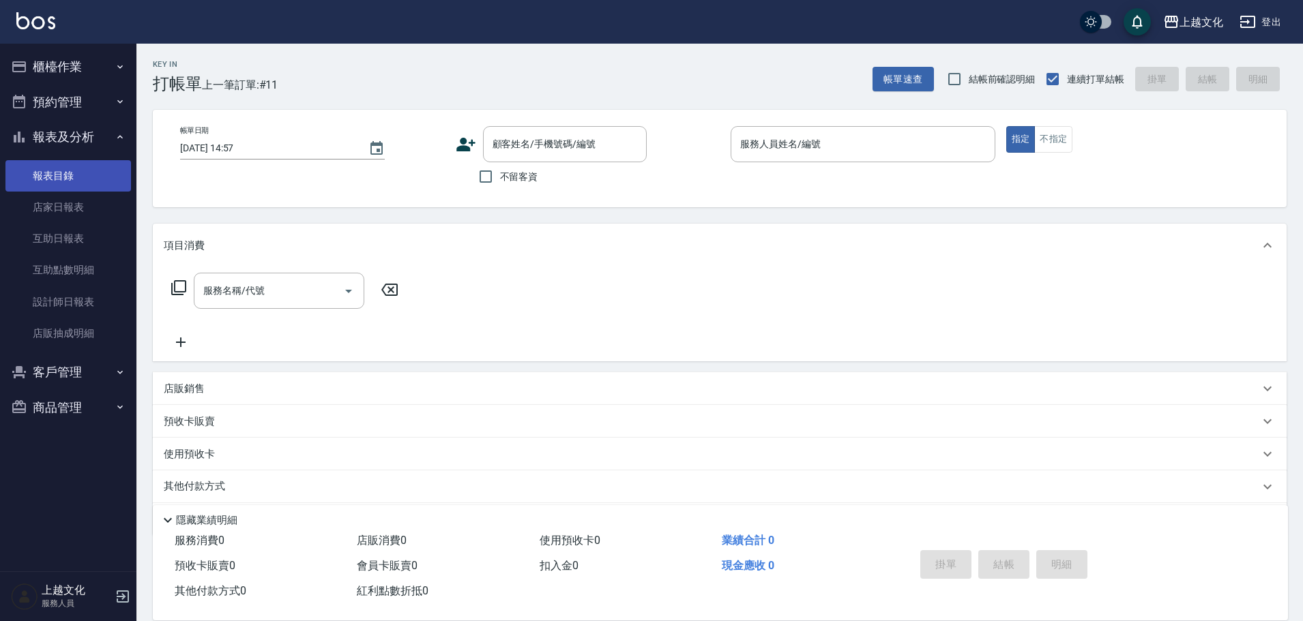
click at [57, 190] on link "報表目錄" at bounding box center [67, 175] width 125 height 31
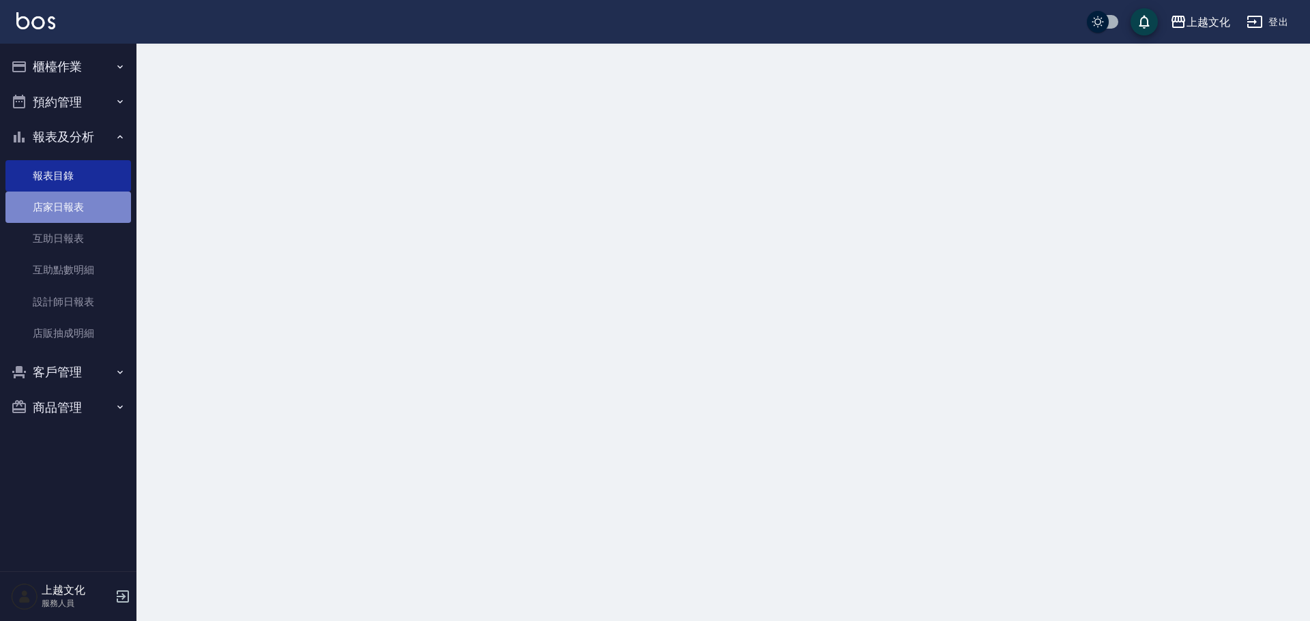
click at [63, 203] on link "店家日報表" at bounding box center [67, 207] width 125 height 31
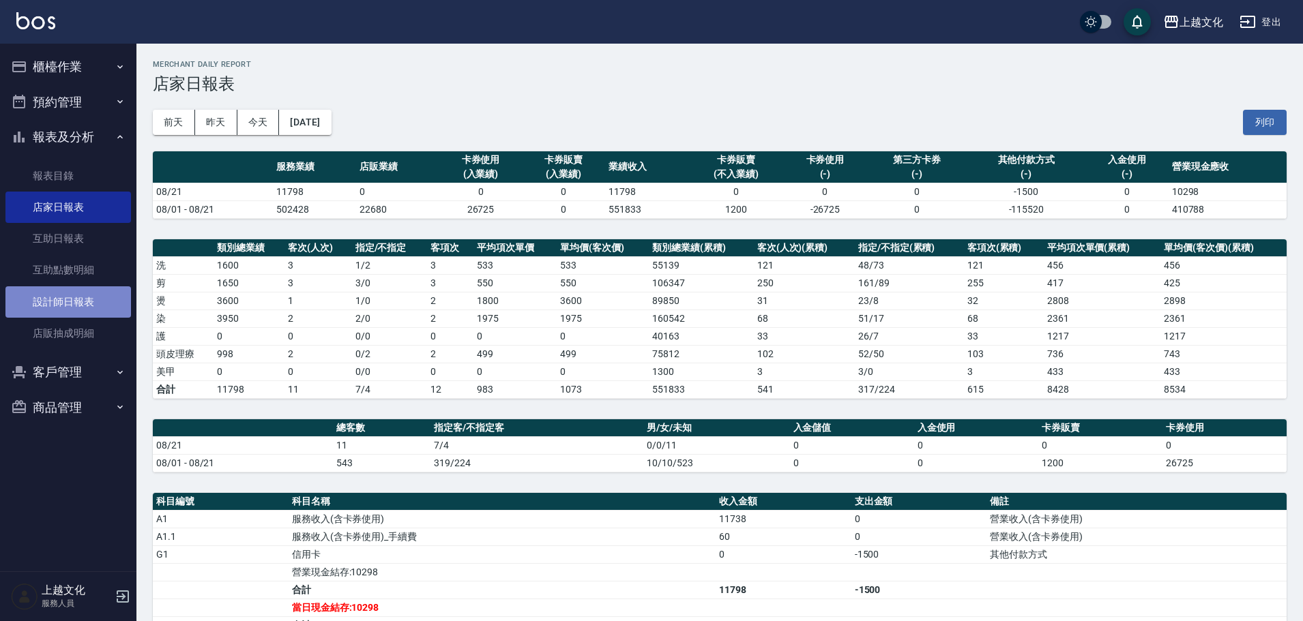
click at [43, 294] on link "設計師日報表" at bounding box center [67, 301] width 125 height 31
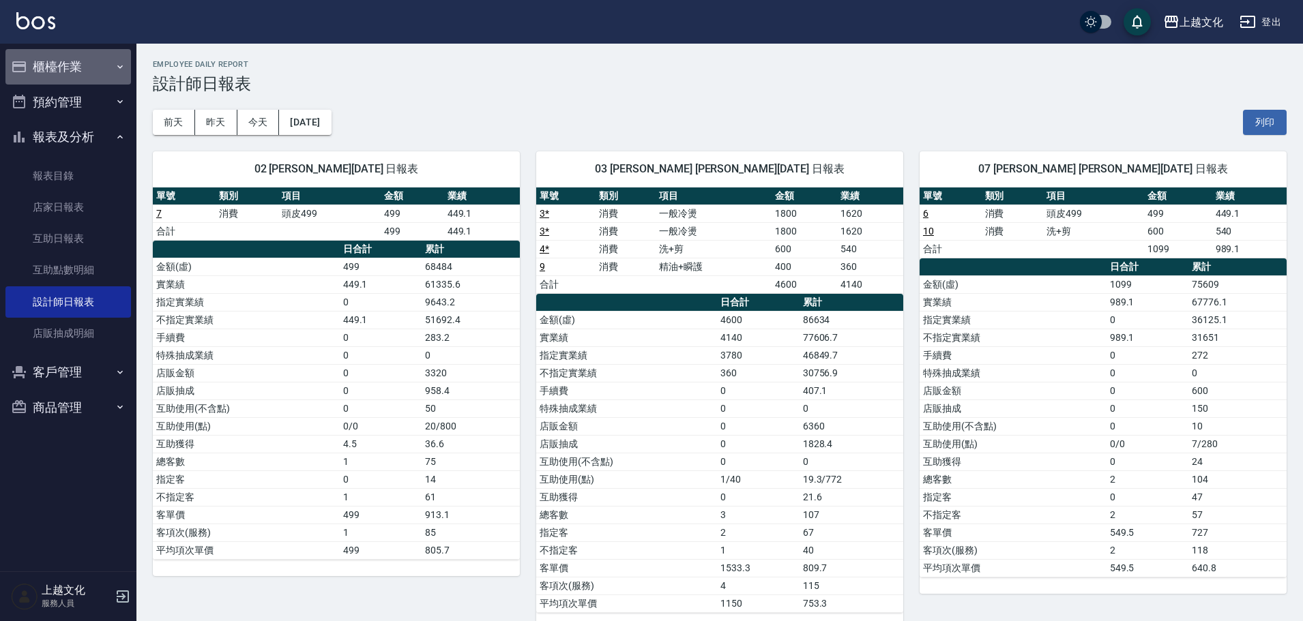
click at [59, 65] on button "櫃檯作業" at bounding box center [67, 66] width 125 height 35
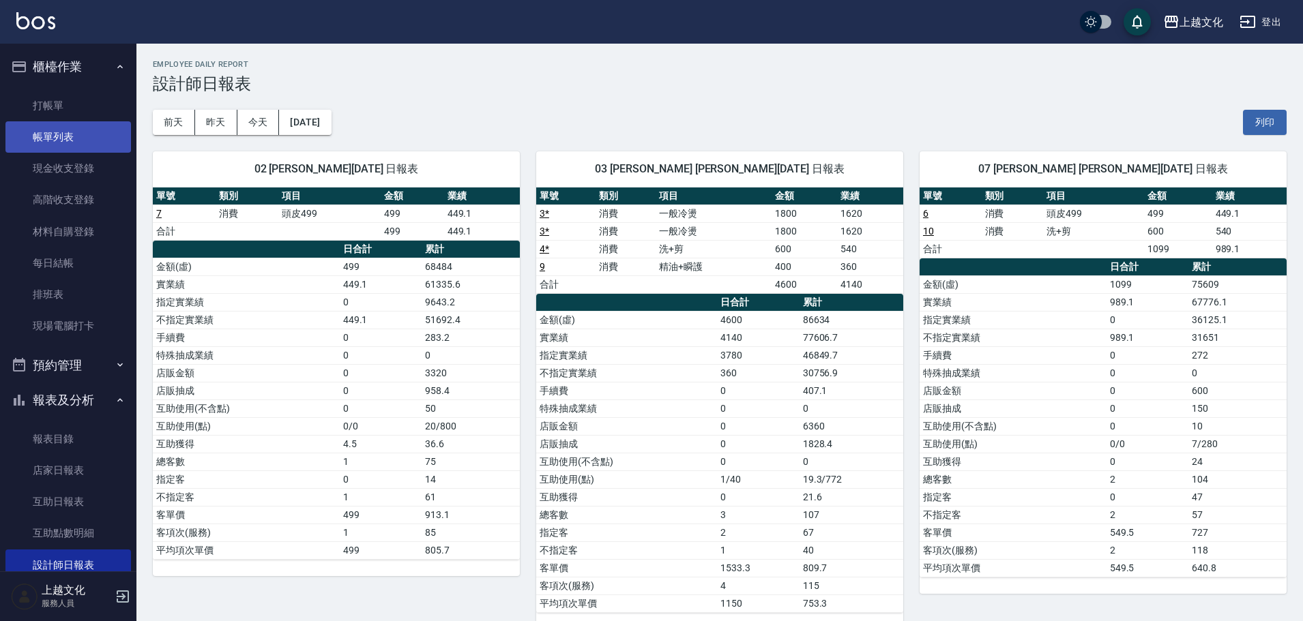
click at [42, 143] on link "帳單列表" at bounding box center [67, 136] width 125 height 31
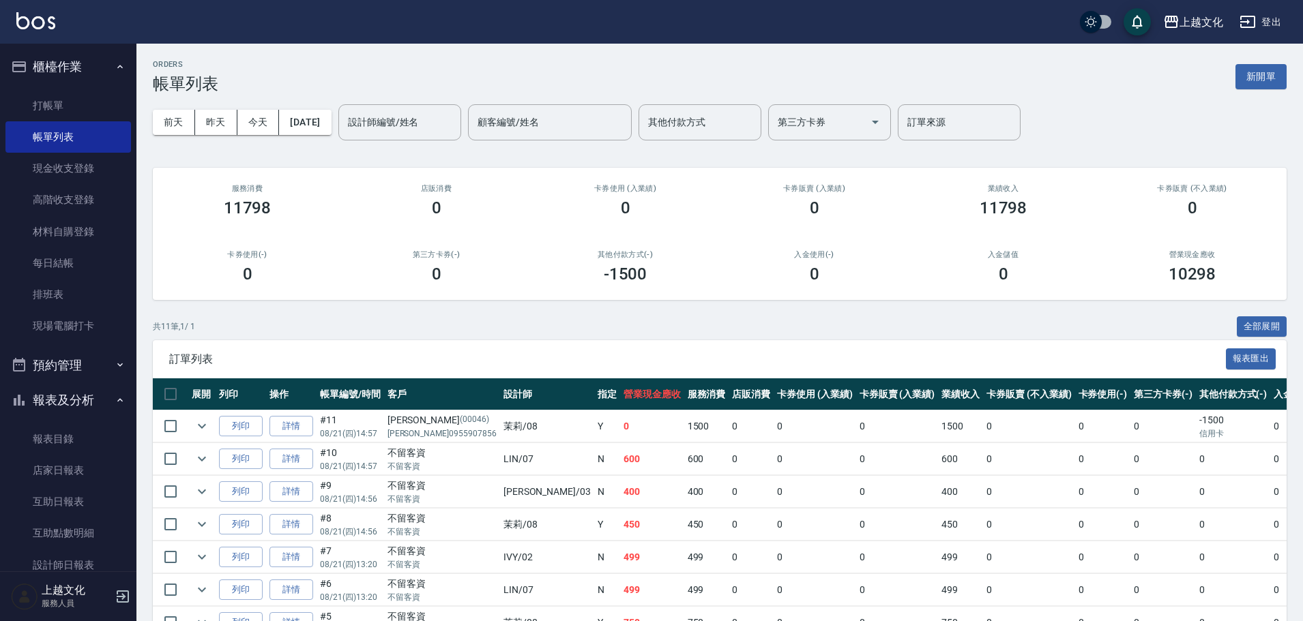
scroll to position [213, 0]
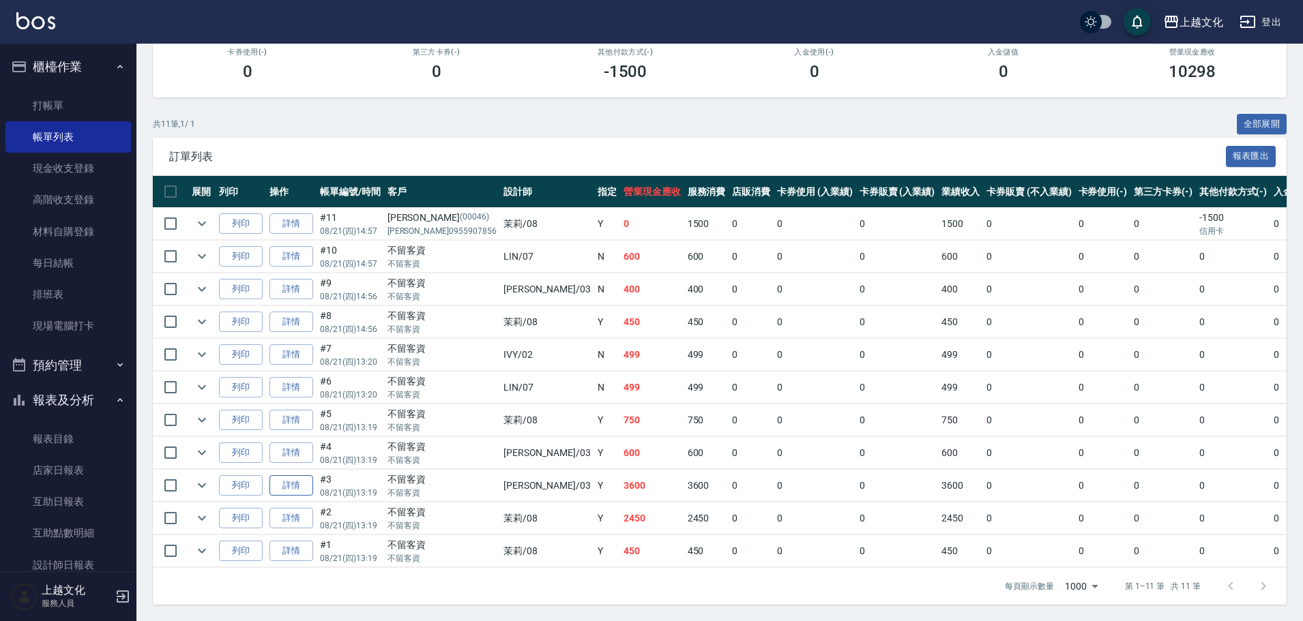
click at [280, 482] on link "詳情" at bounding box center [291, 485] width 44 height 21
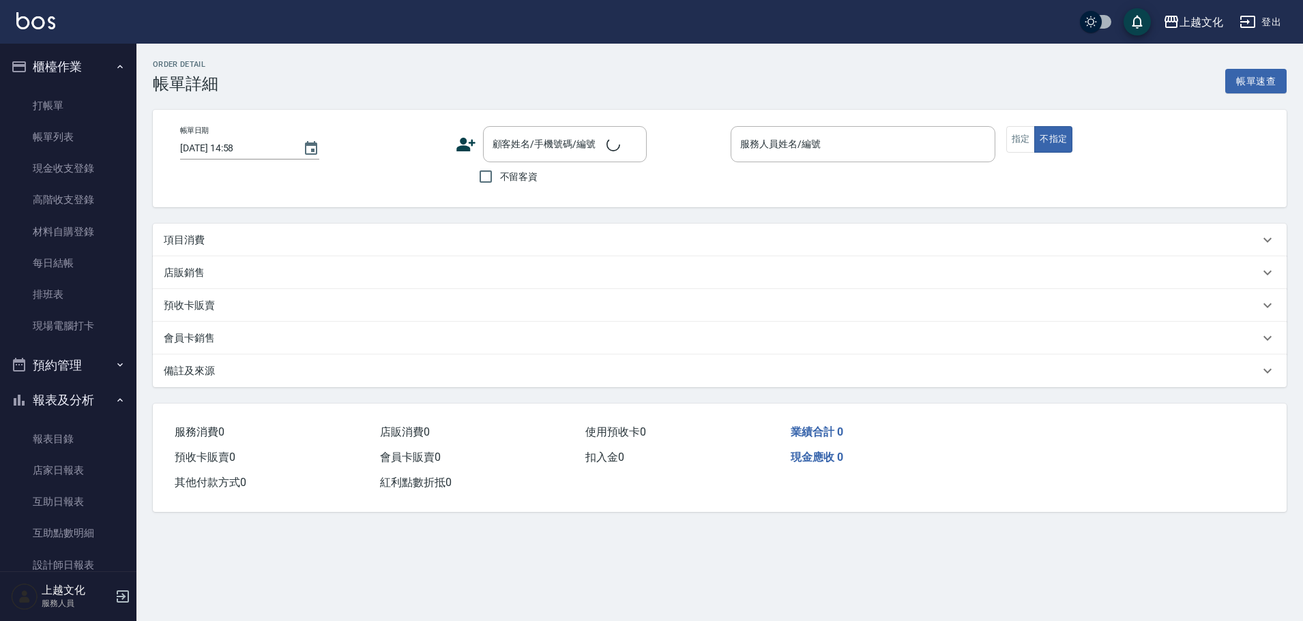
type input "[DATE] 13:19"
checkbox input "true"
type input "[PERSON_NAME]-03"
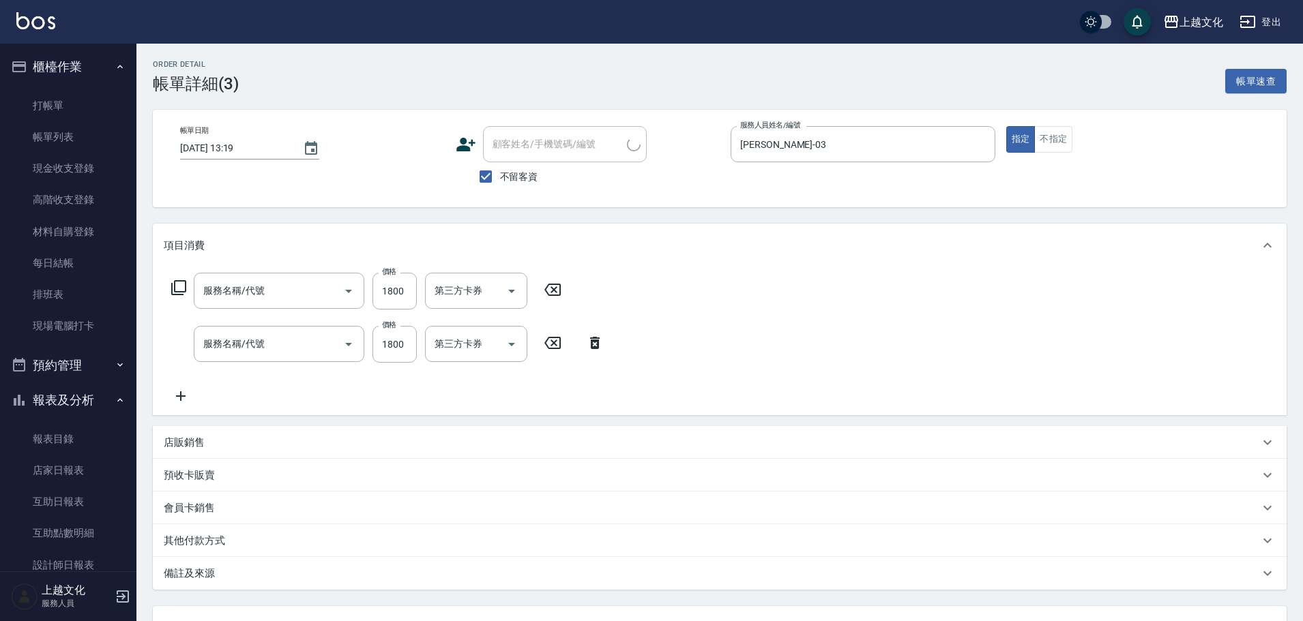
type input "一般冷燙(301)"
click at [954, 343] on icon at bounding box center [955, 343] width 34 height 16
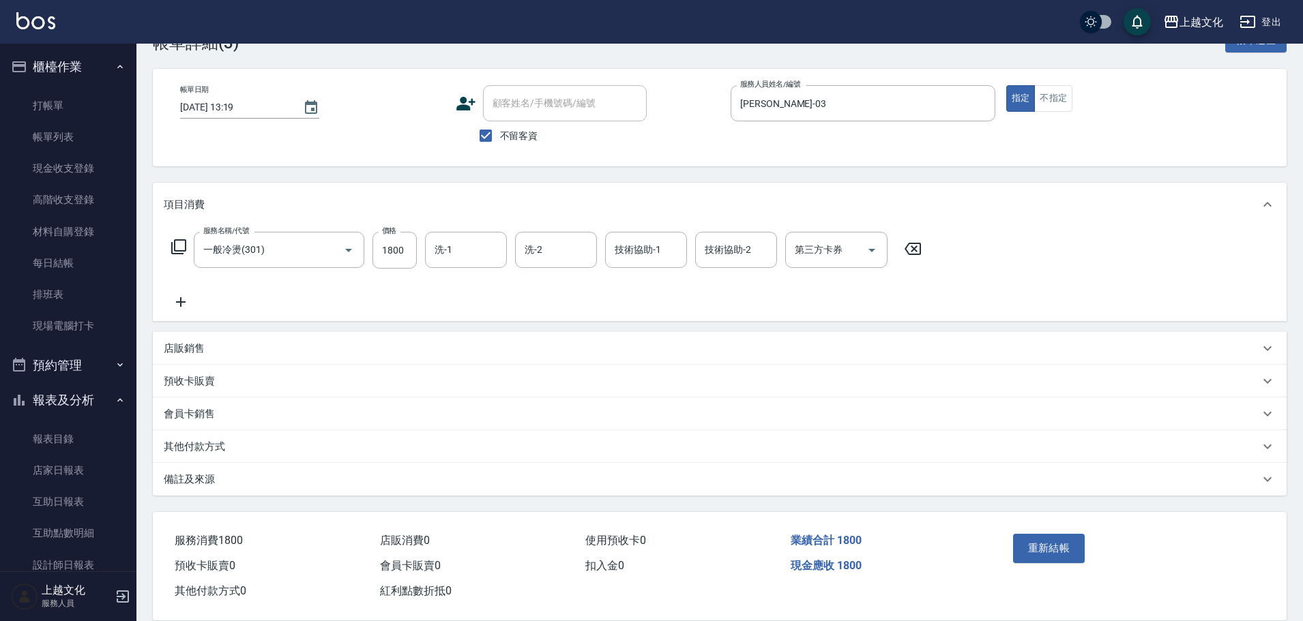
scroll to position [63, 0]
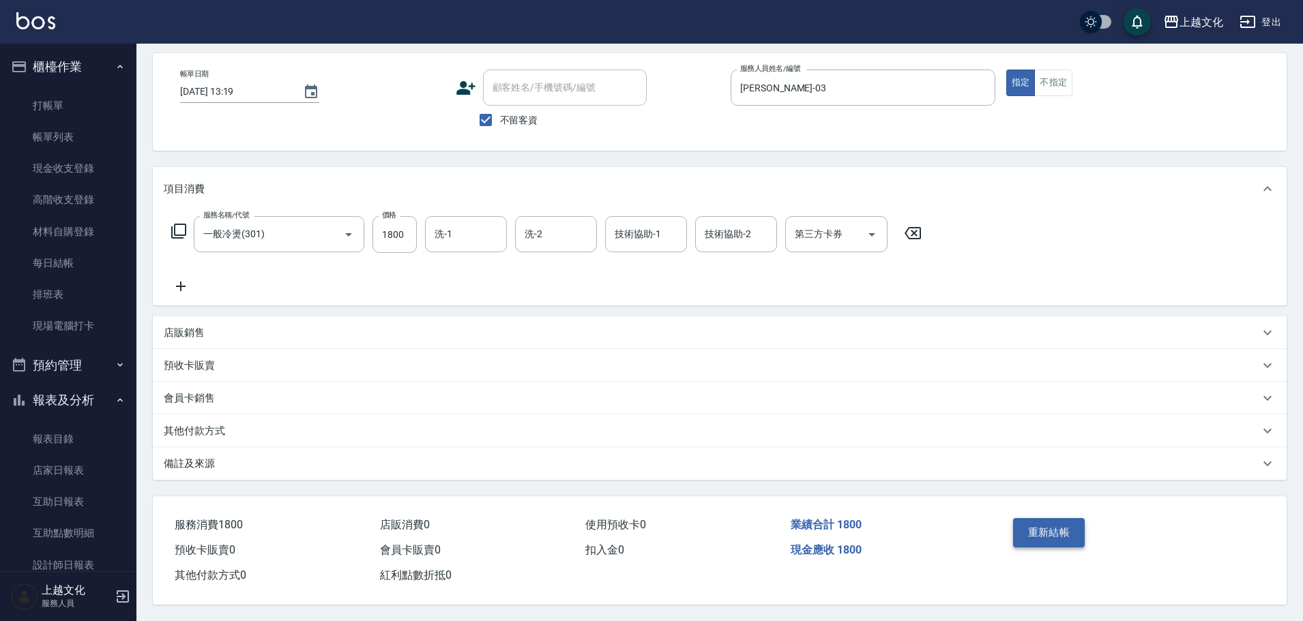
click at [1042, 522] on button "重新結帳" at bounding box center [1049, 532] width 72 height 29
click at [1042, 522] on div "重新結帳" at bounding box center [1068, 542] width 123 height 59
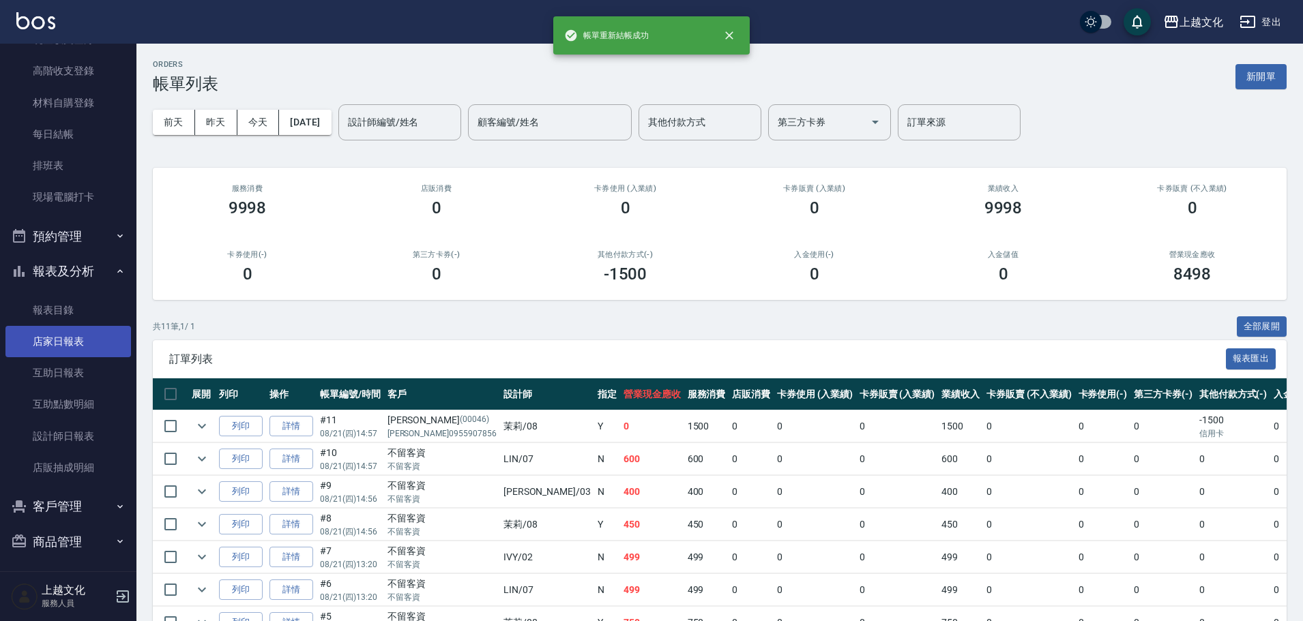
scroll to position [133, 0]
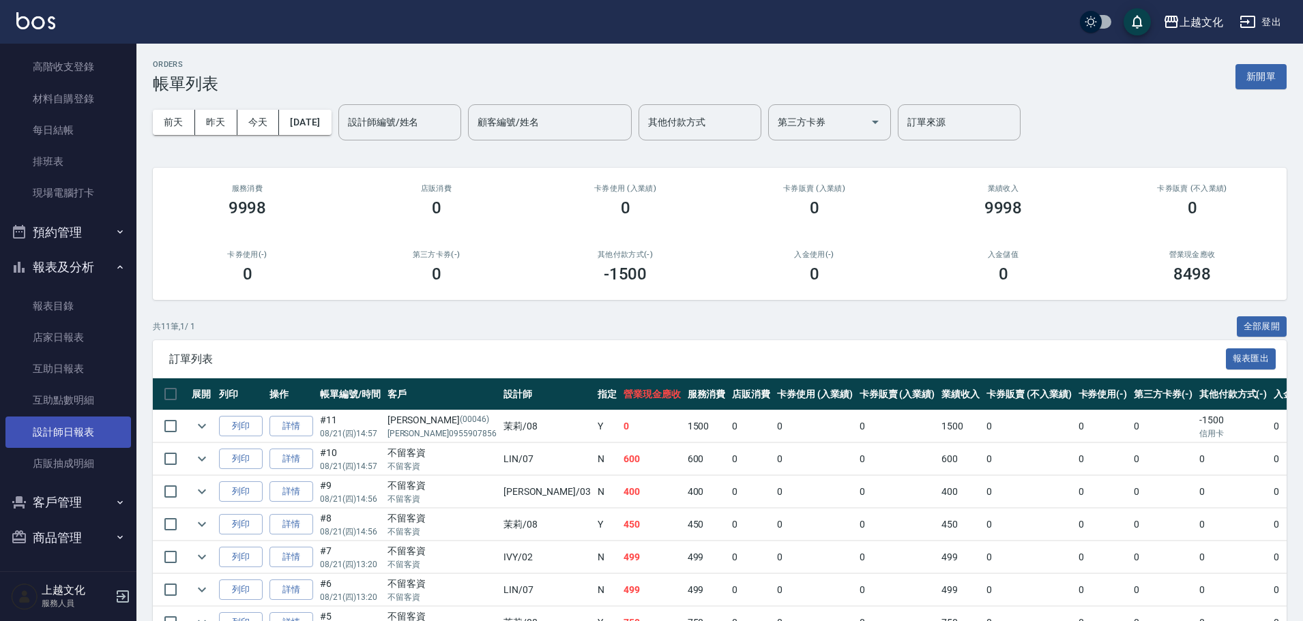
click at [52, 423] on link "設計師日報表" at bounding box center [67, 432] width 125 height 31
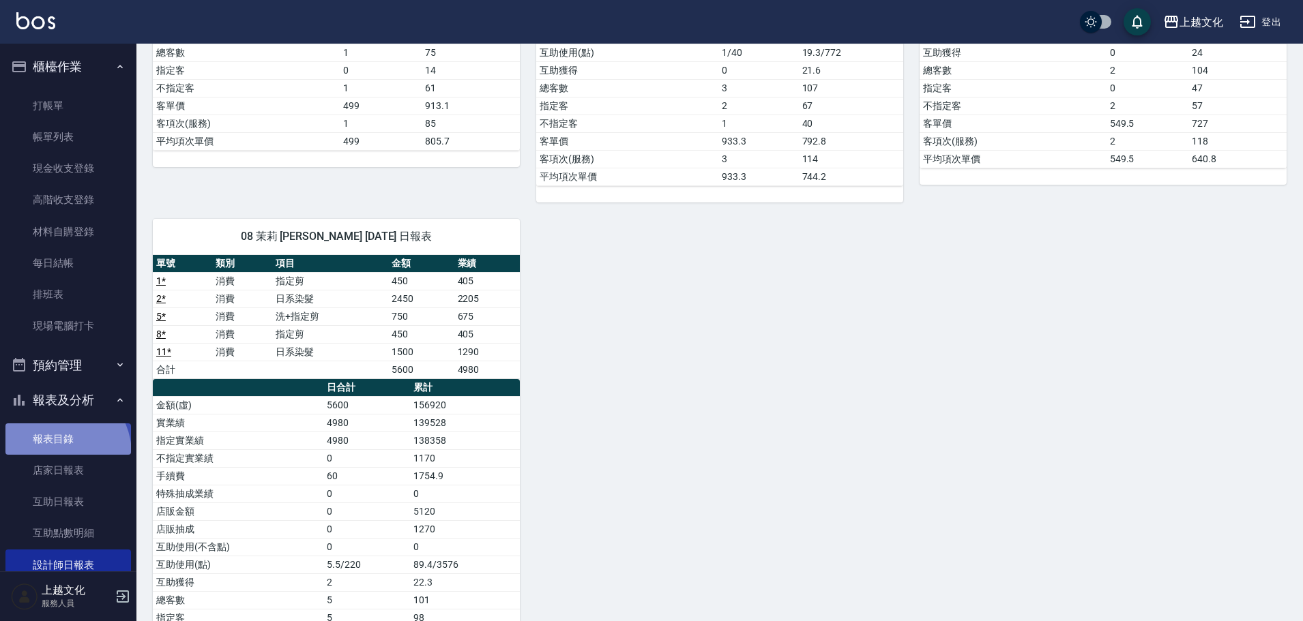
click at [55, 454] on link "報表目錄" at bounding box center [67, 439] width 125 height 31
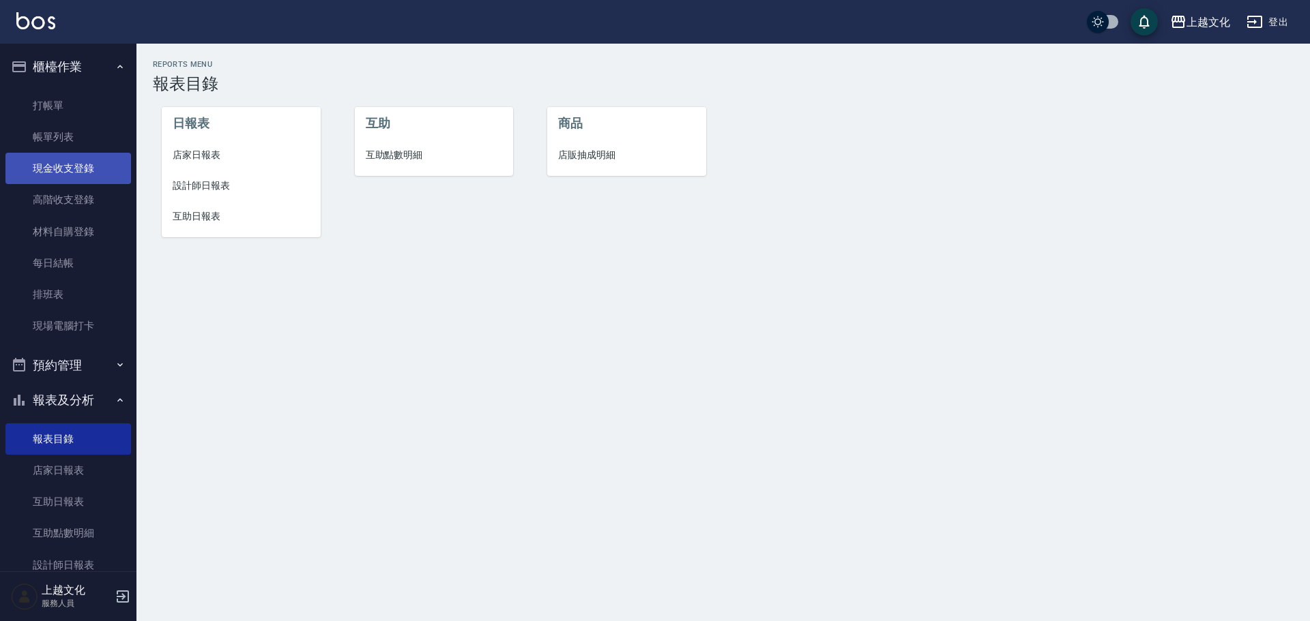
click at [55, 172] on link "現金收支登錄" at bounding box center [67, 168] width 125 height 31
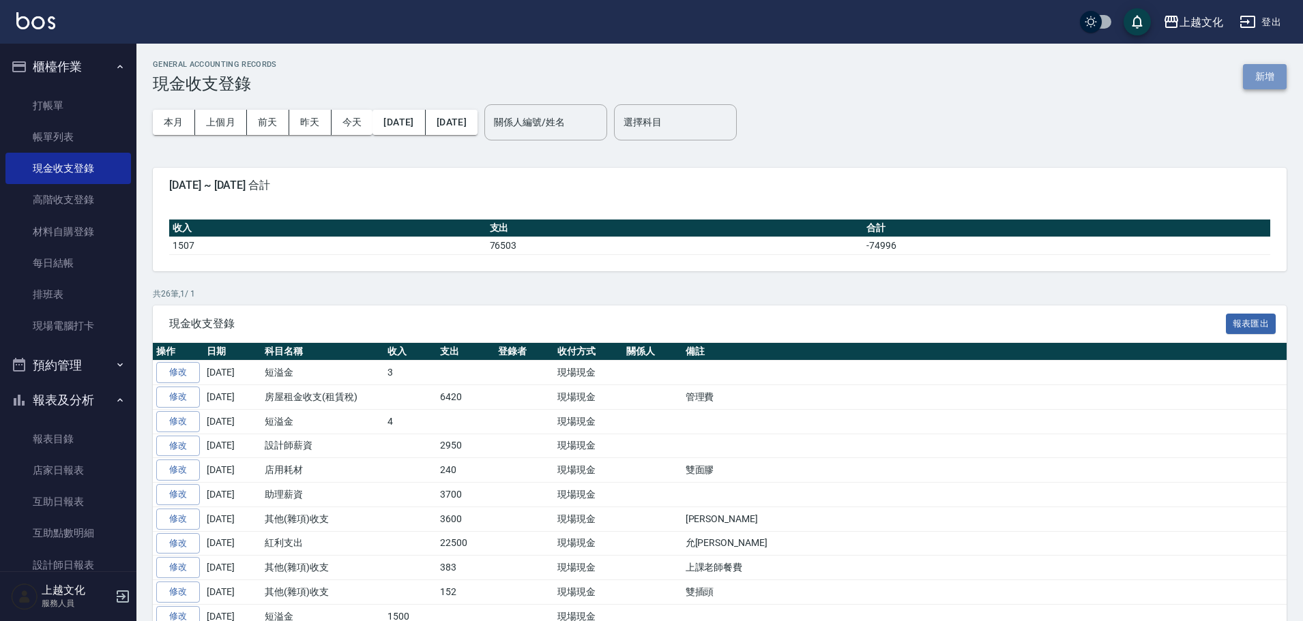
click at [1250, 76] on button "新增" at bounding box center [1265, 76] width 44 height 25
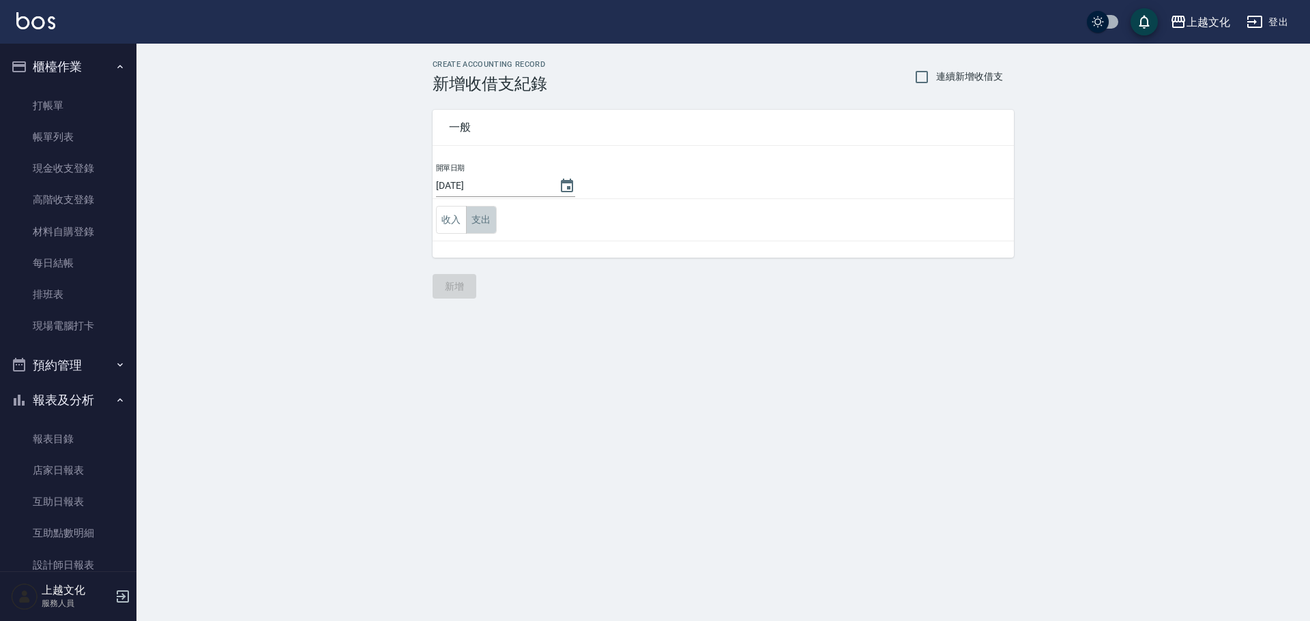
drag, startPoint x: 479, startPoint y: 223, endPoint x: 482, endPoint y: 239, distance: 16.7
click at [481, 228] on button "支出" at bounding box center [481, 220] width 31 height 28
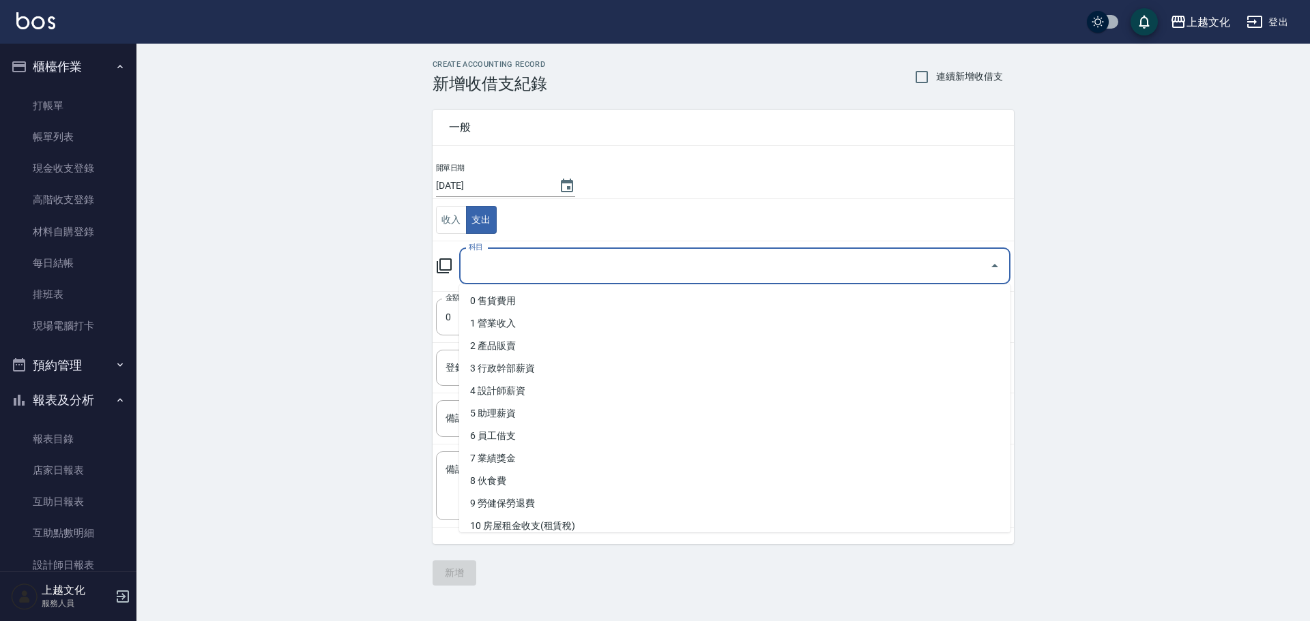
click at [490, 268] on input "科目" at bounding box center [724, 266] width 518 height 24
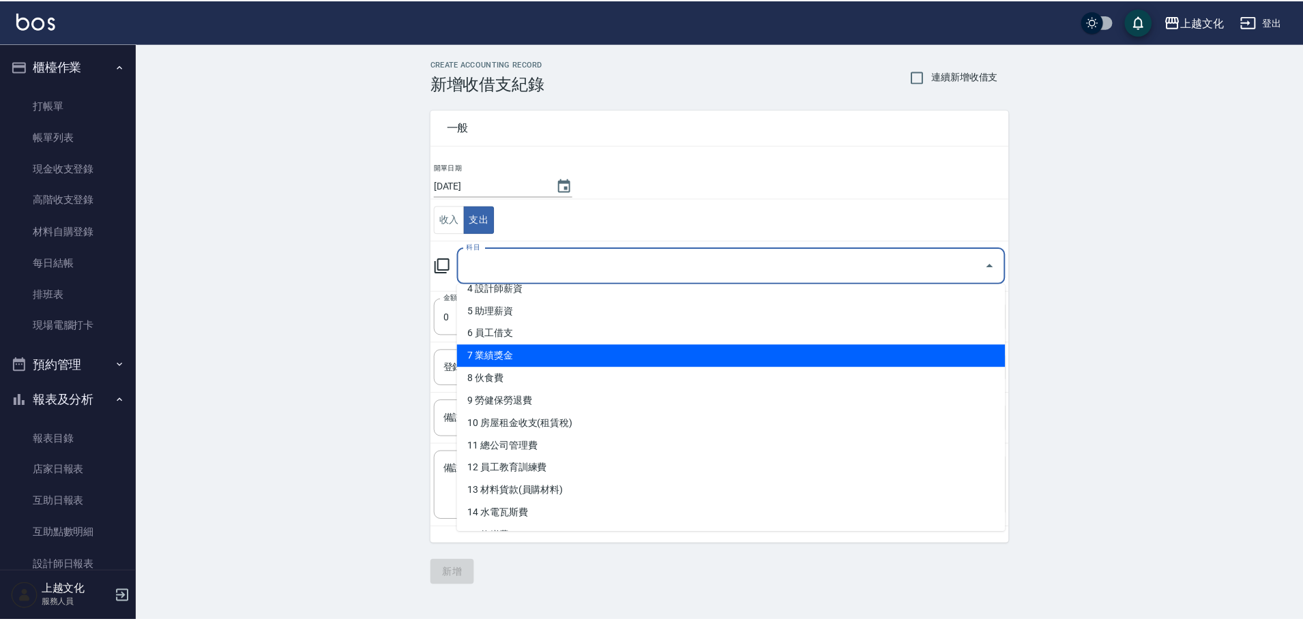
scroll to position [136, 0]
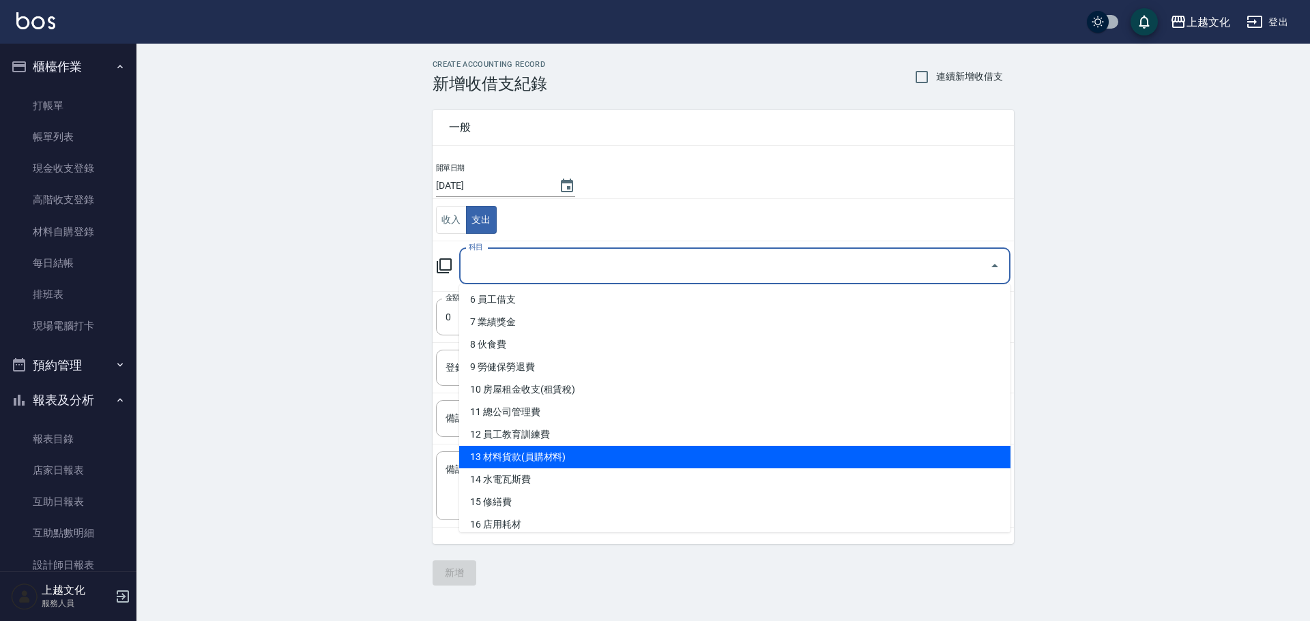
click at [520, 451] on li "13 材料貨款(員購材料)" at bounding box center [734, 457] width 551 height 23
type input "13 材料貨款(員購材料)"
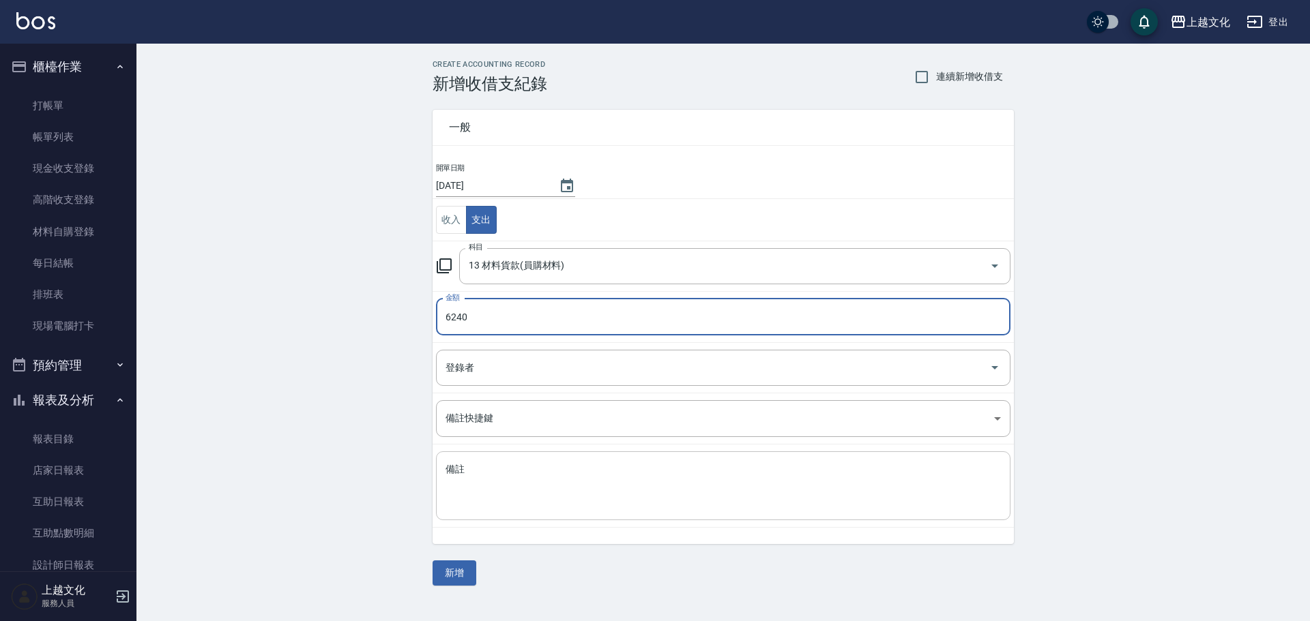
type input "6240"
click at [519, 491] on textarea "備註" at bounding box center [722, 486] width 555 height 46
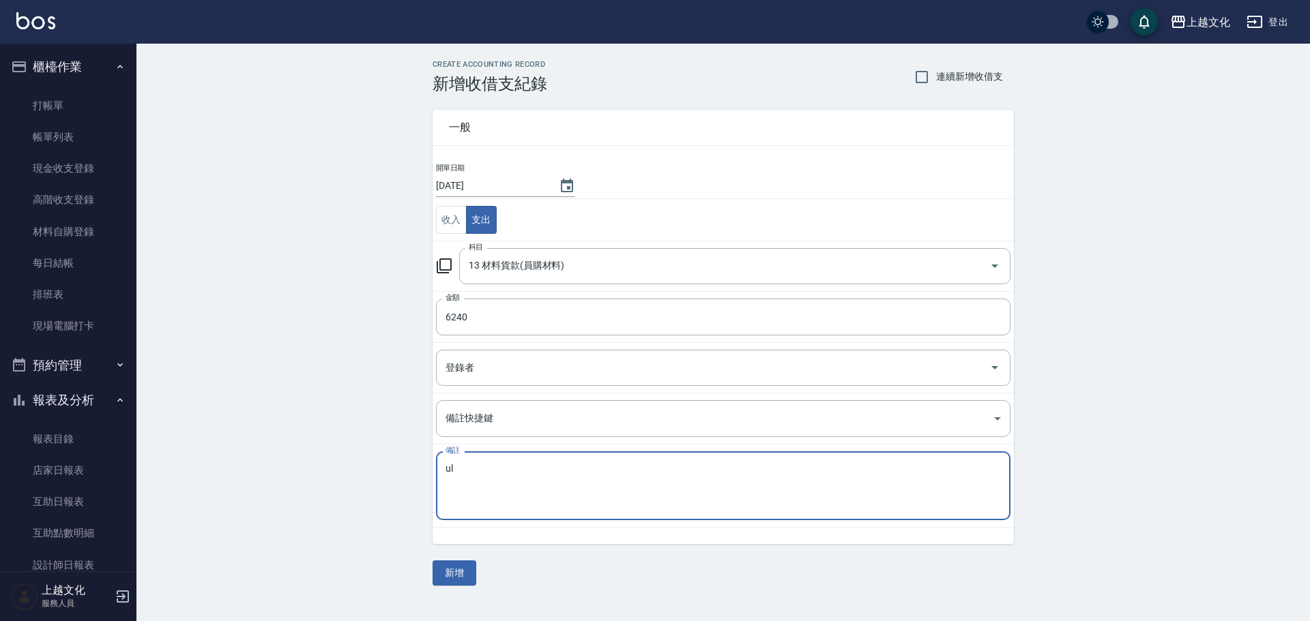
type textarea "u"
type textarea "藥水"
click at [462, 578] on button "新增" at bounding box center [454, 573] width 44 height 25
